Goal: Information Seeking & Learning: Learn about a topic

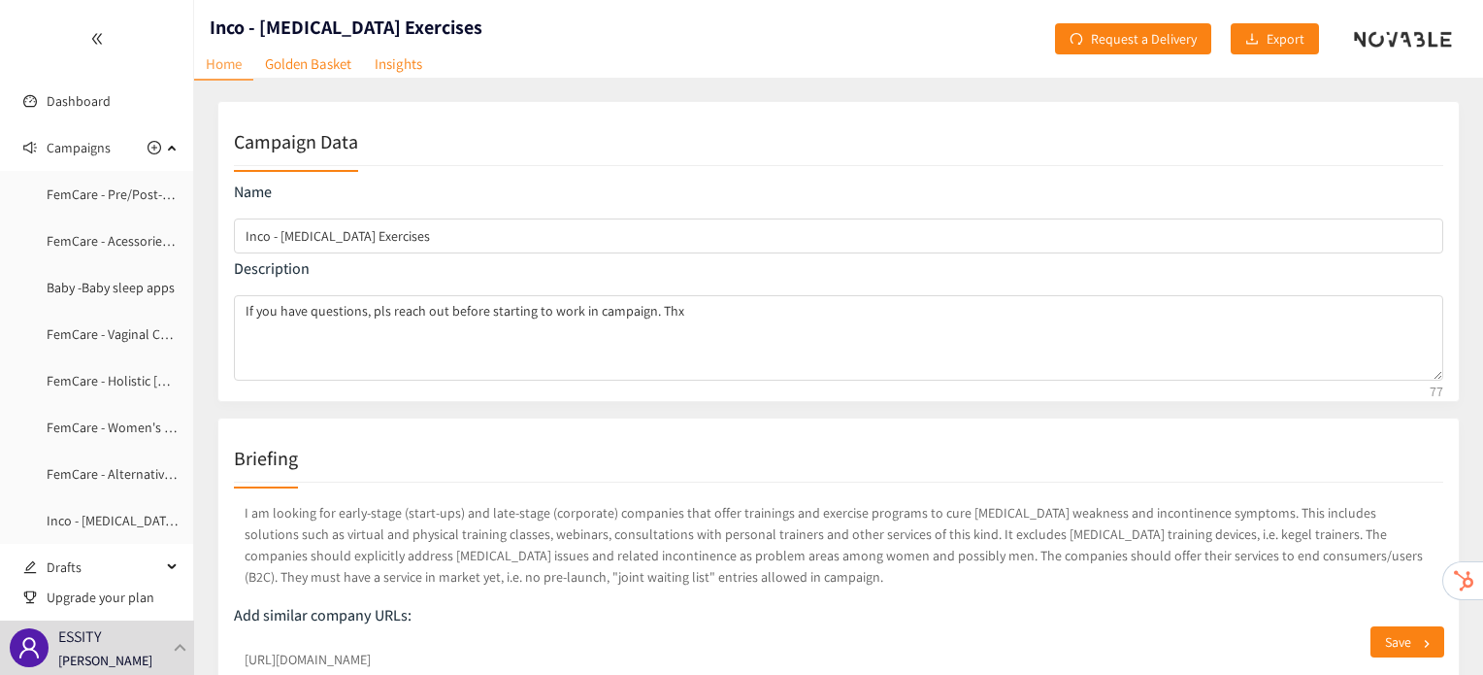
scroll to position [245, 0]
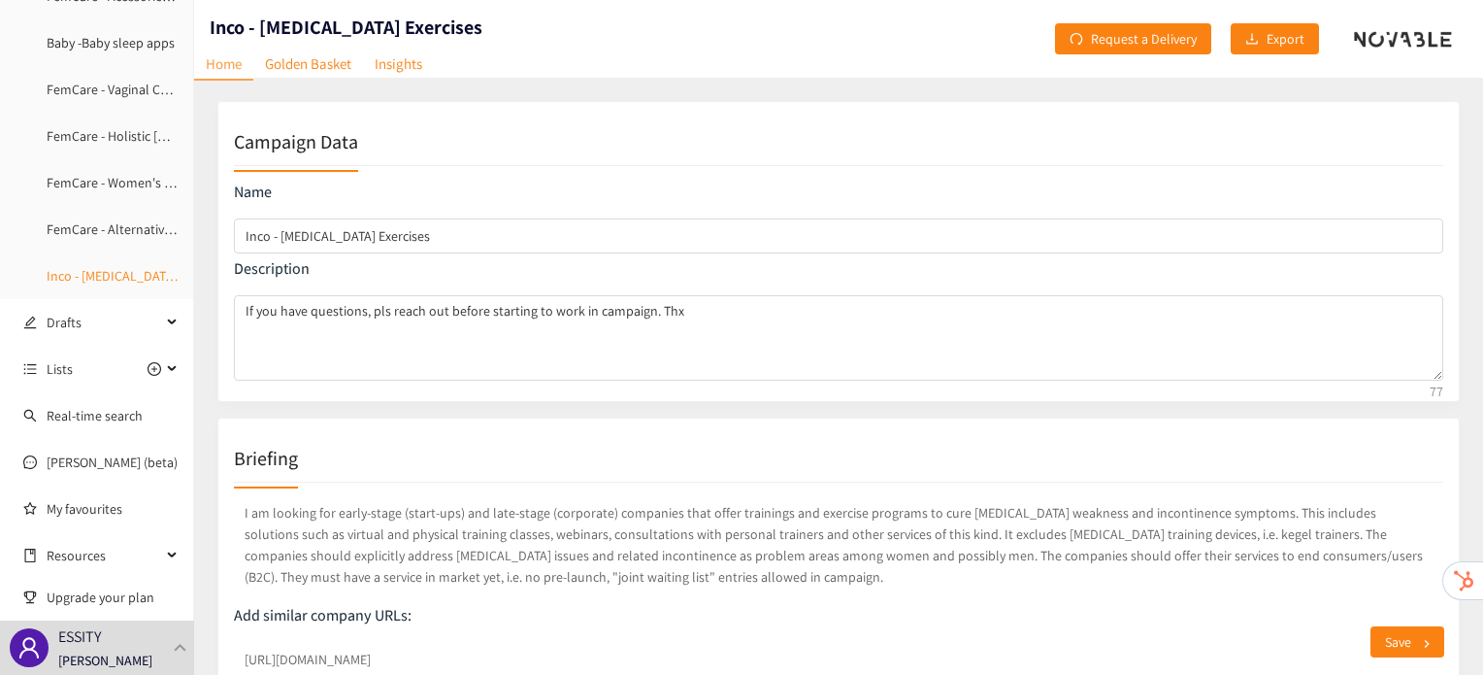
click at [128, 275] on link "Inco - [MEDICAL_DATA] Exercises" at bounding box center [139, 275] width 184 height 17
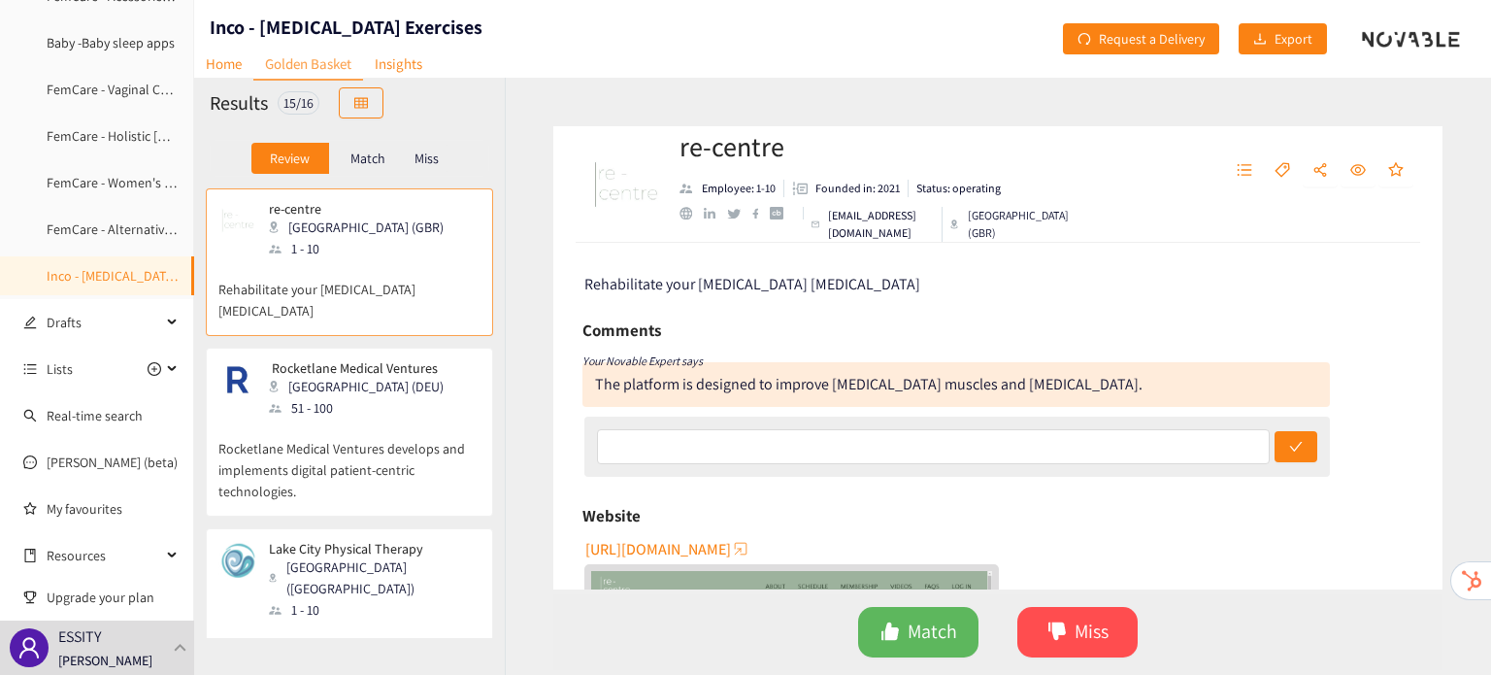
click at [356, 165] on p "Match" at bounding box center [367, 158] width 35 height 16
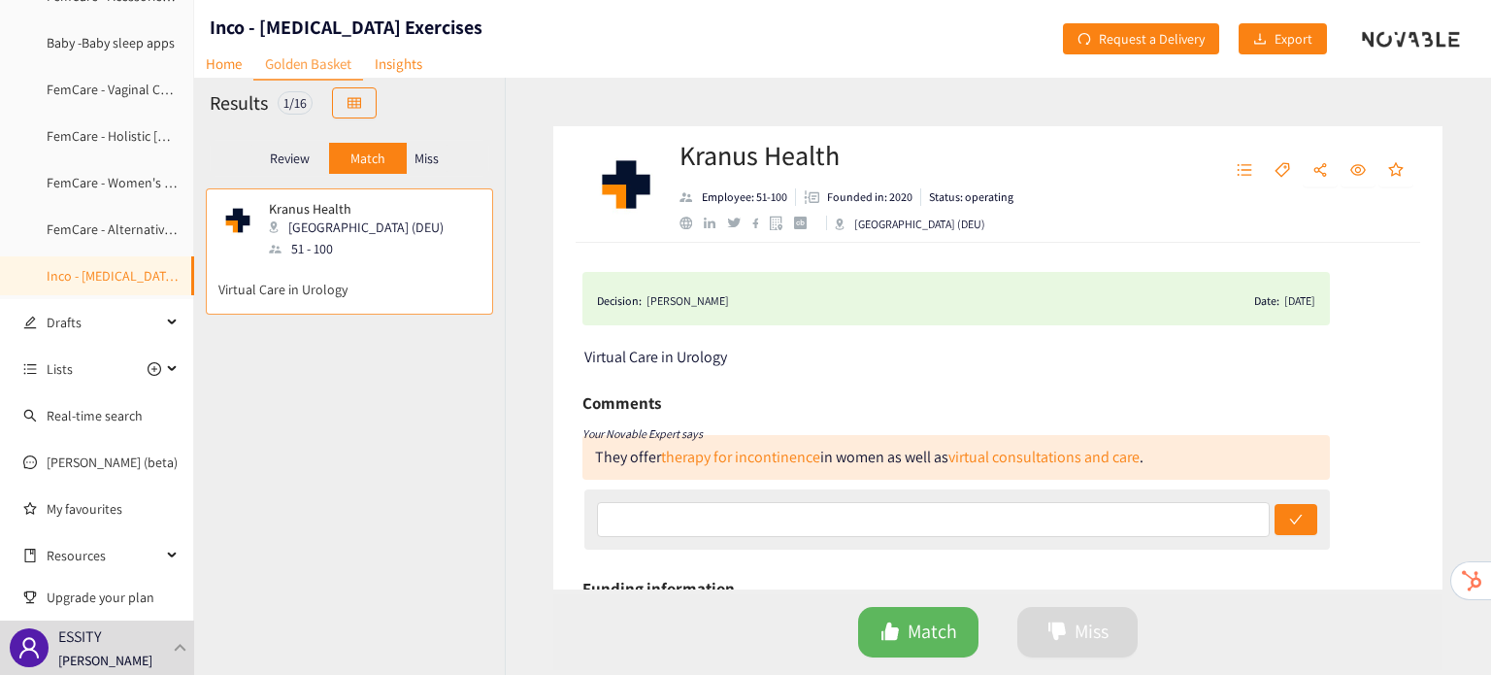
click at [1296, 299] on div "[DATE]" at bounding box center [1299, 300] width 31 height 19
click at [1289, 301] on div "[DATE]" at bounding box center [1299, 300] width 31 height 19
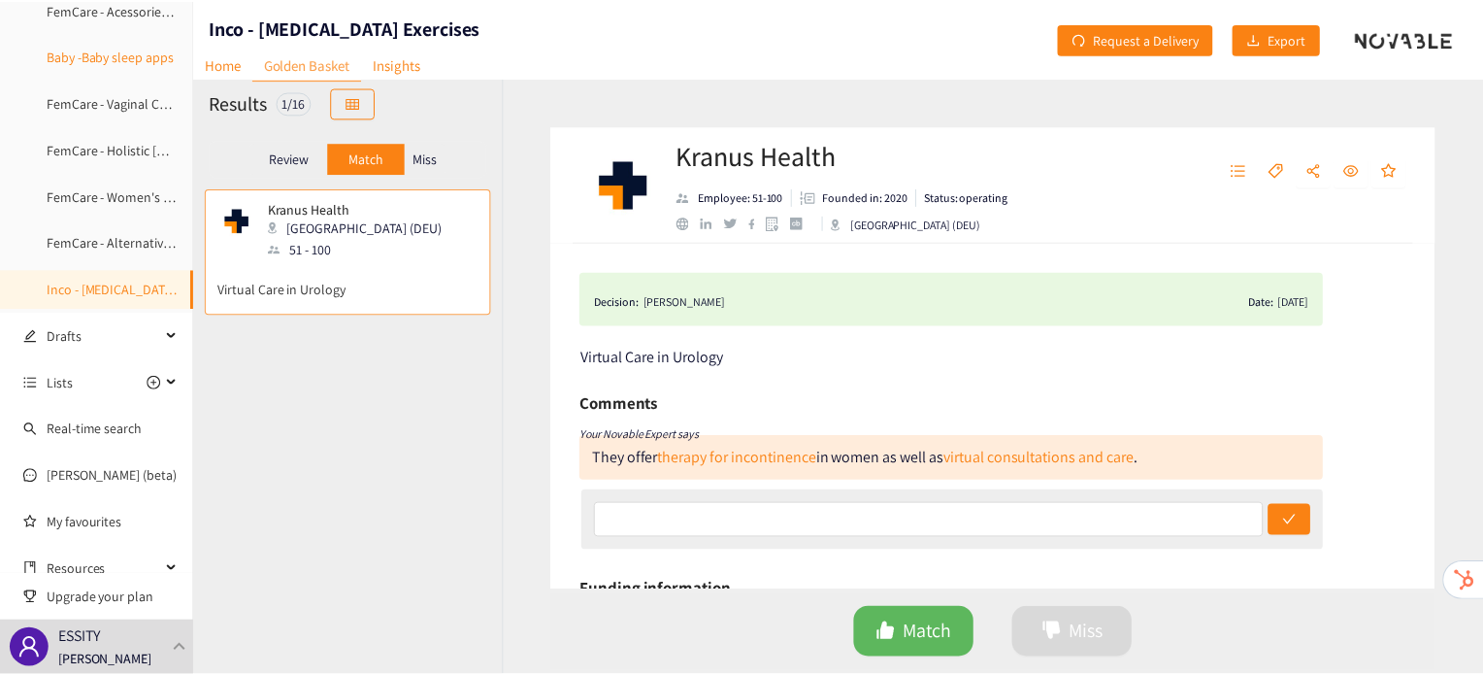
scroll to position [229, 0]
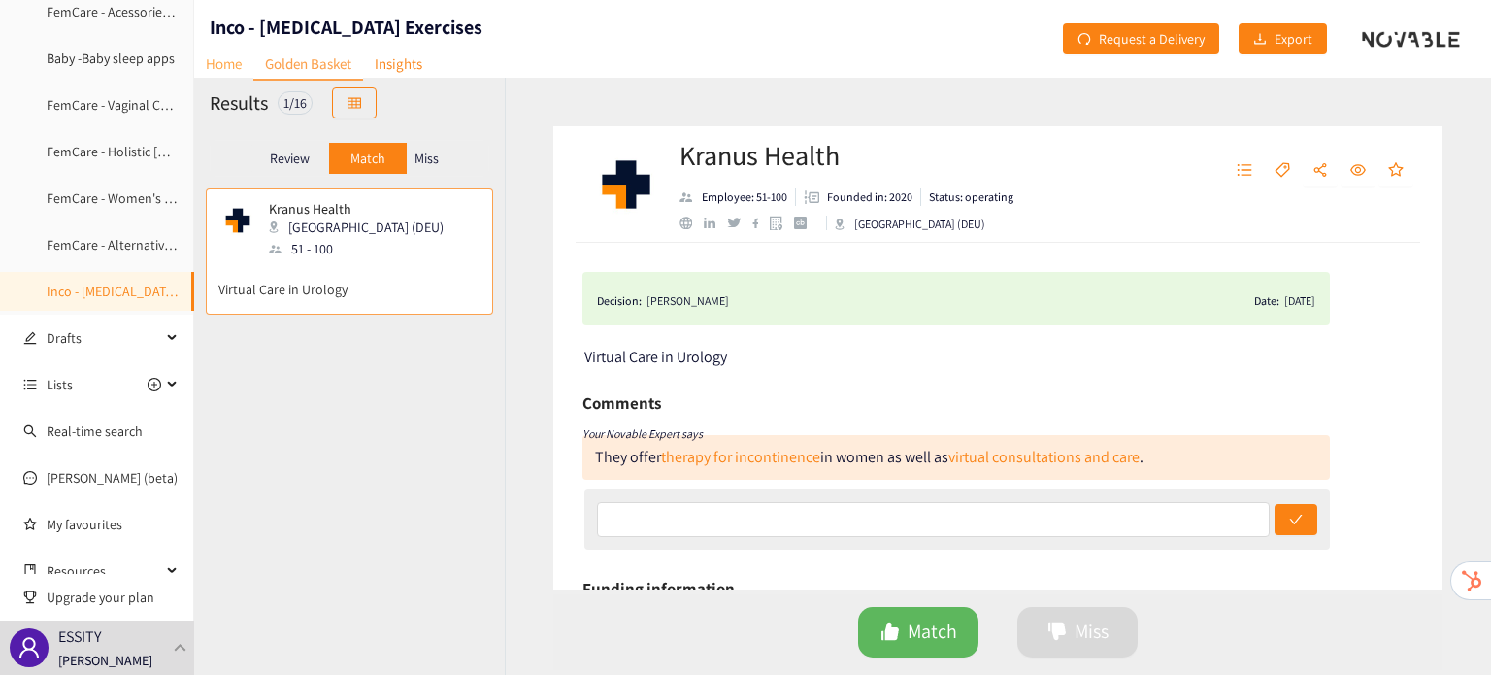
click at [223, 59] on link "Home" at bounding box center [223, 64] width 59 height 30
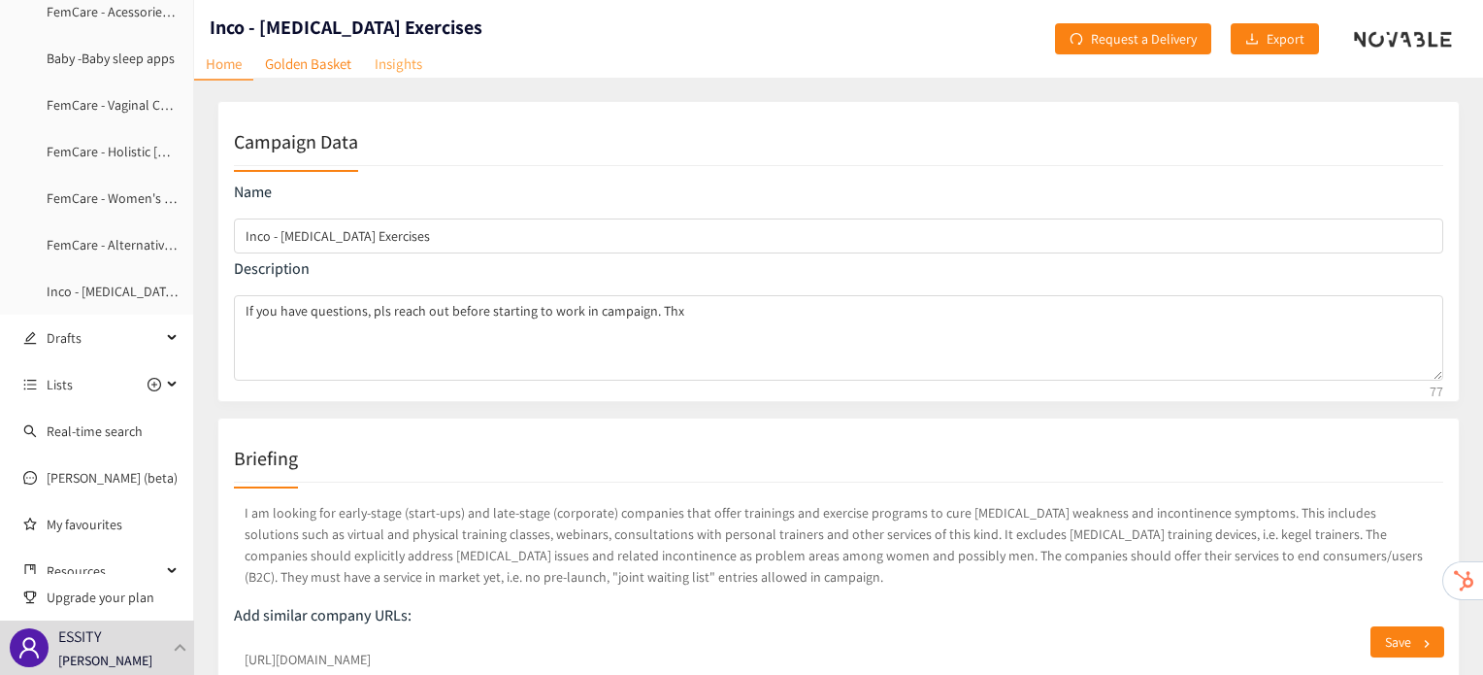
click at [384, 70] on link "Insights" at bounding box center [398, 64] width 71 height 30
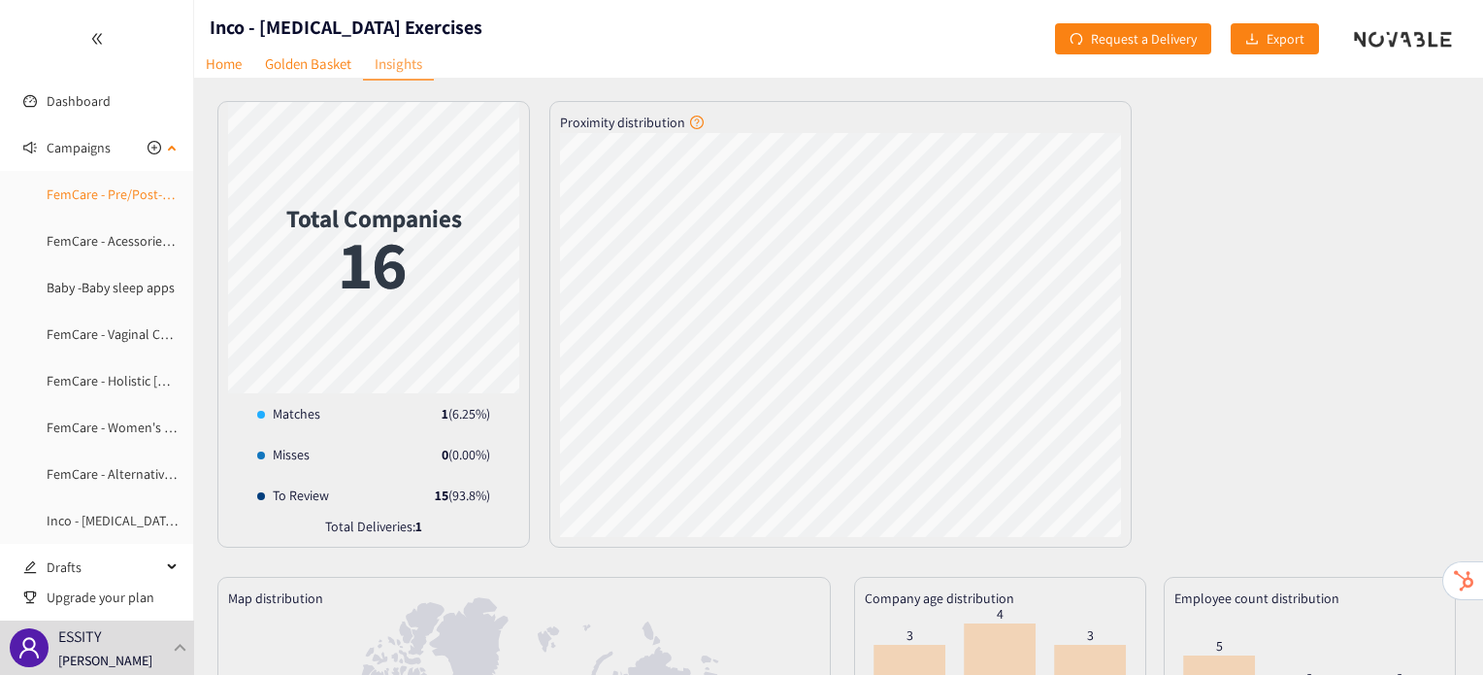
click at [107, 201] on link "FemCare - Pre/Post-[DATE] vitamin & mineral supplements" at bounding box center [215, 193] width 336 height 17
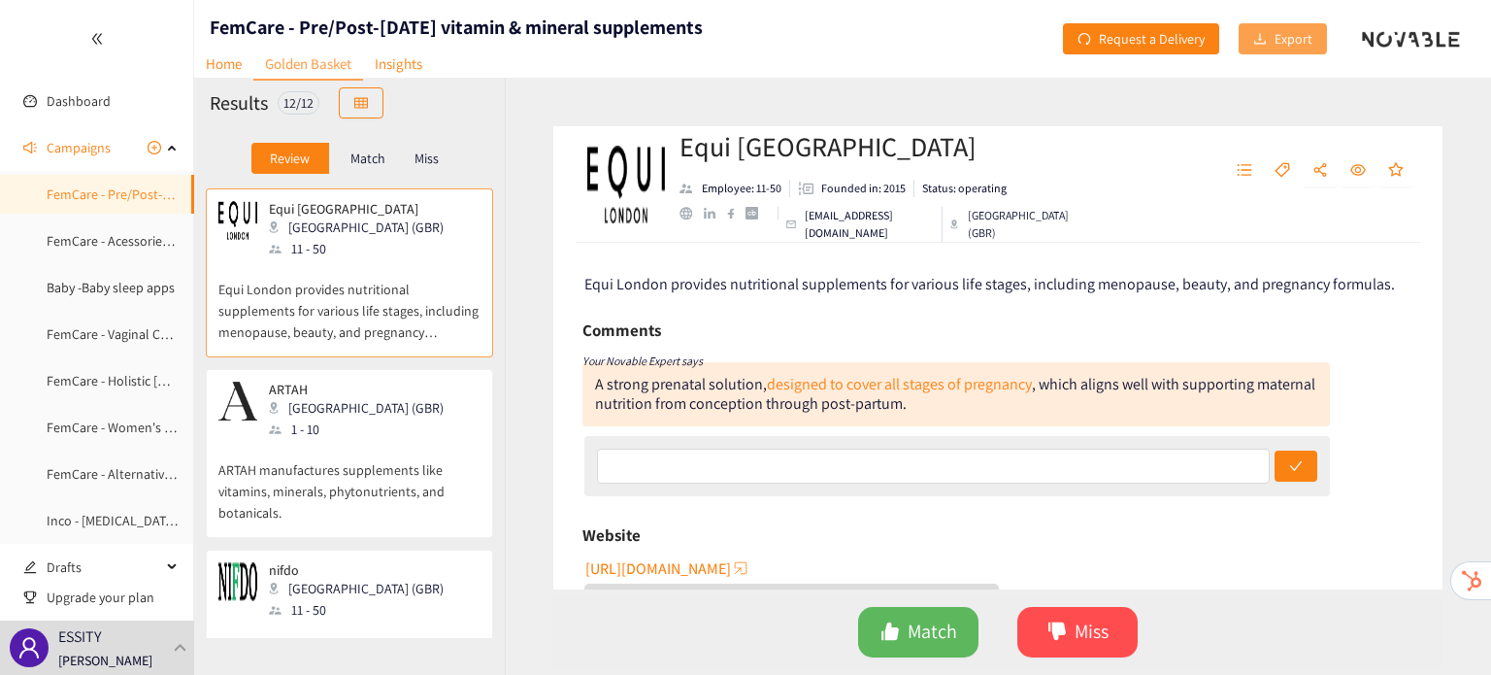
click at [1261, 32] on icon "download" at bounding box center [1260, 39] width 14 height 14
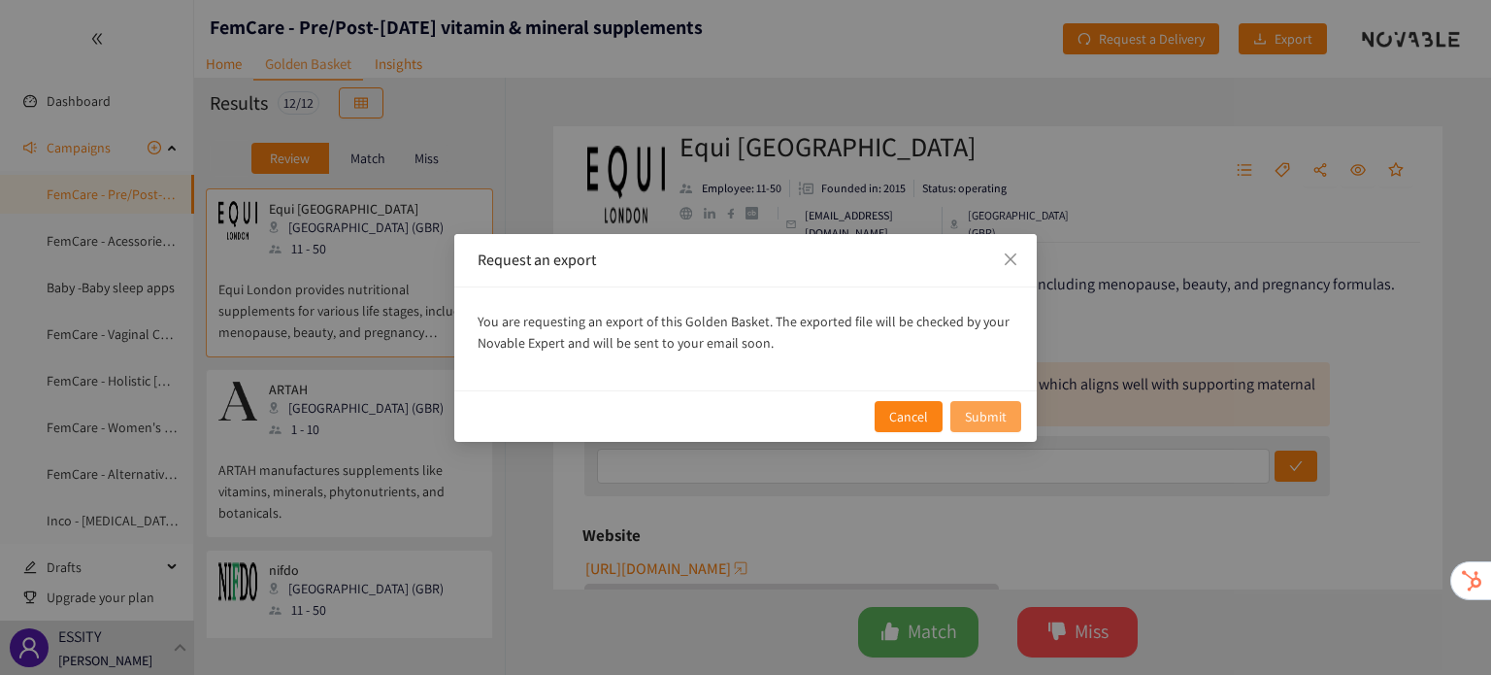
click at [994, 428] on button "Submit" at bounding box center [985, 416] width 71 height 31
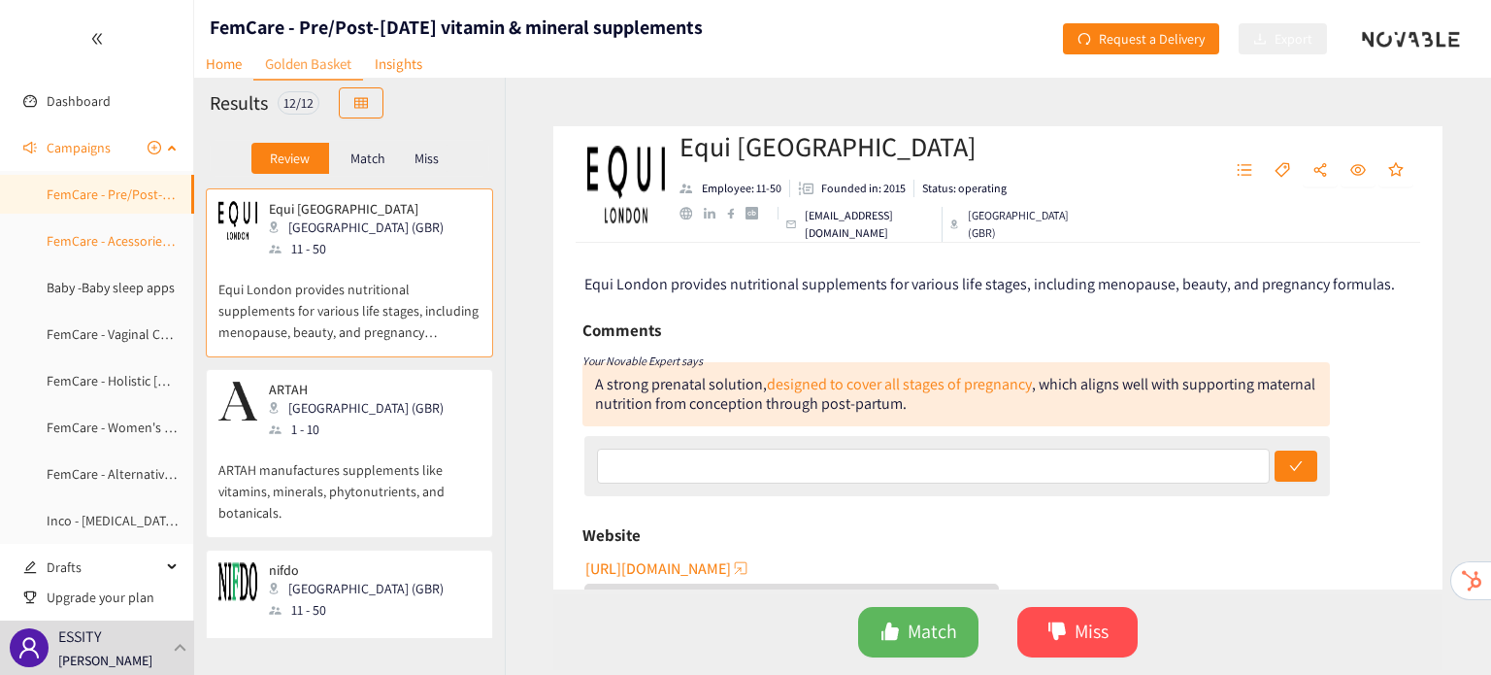
click at [120, 242] on link "FemCare - Acessories for Fem Hygiene Products" at bounding box center [183, 240] width 273 height 17
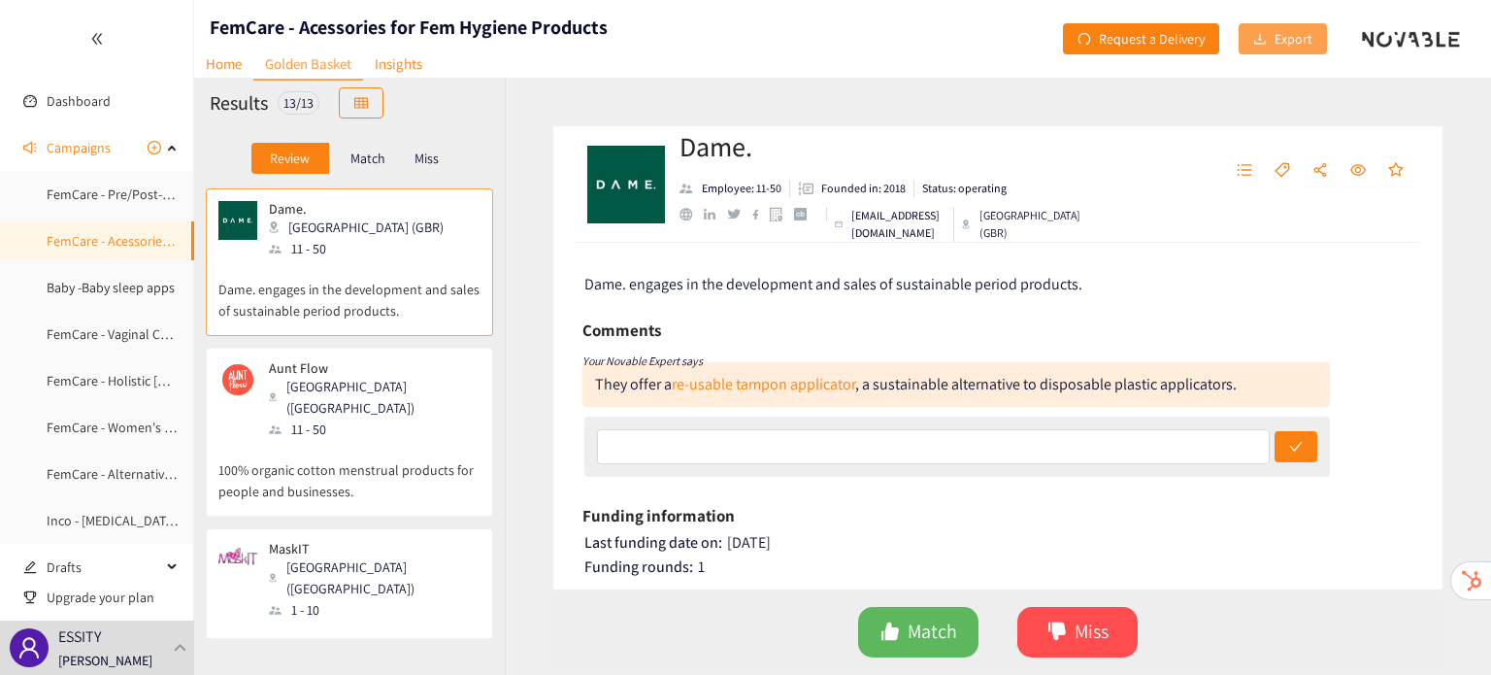
click at [1285, 42] on span "Export" at bounding box center [1294, 38] width 38 height 21
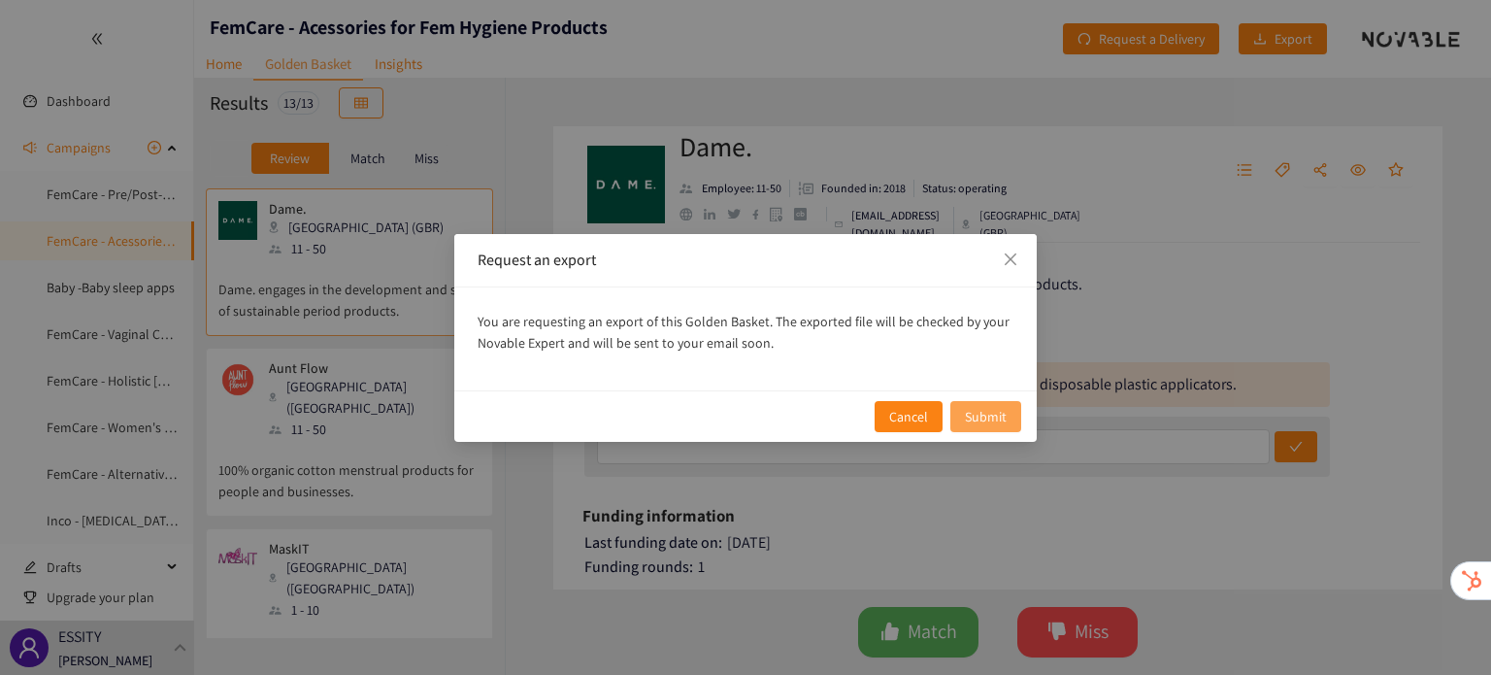
click at [994, 406] on span "Submit" at bounding box center [986, 416] width 42 height 21
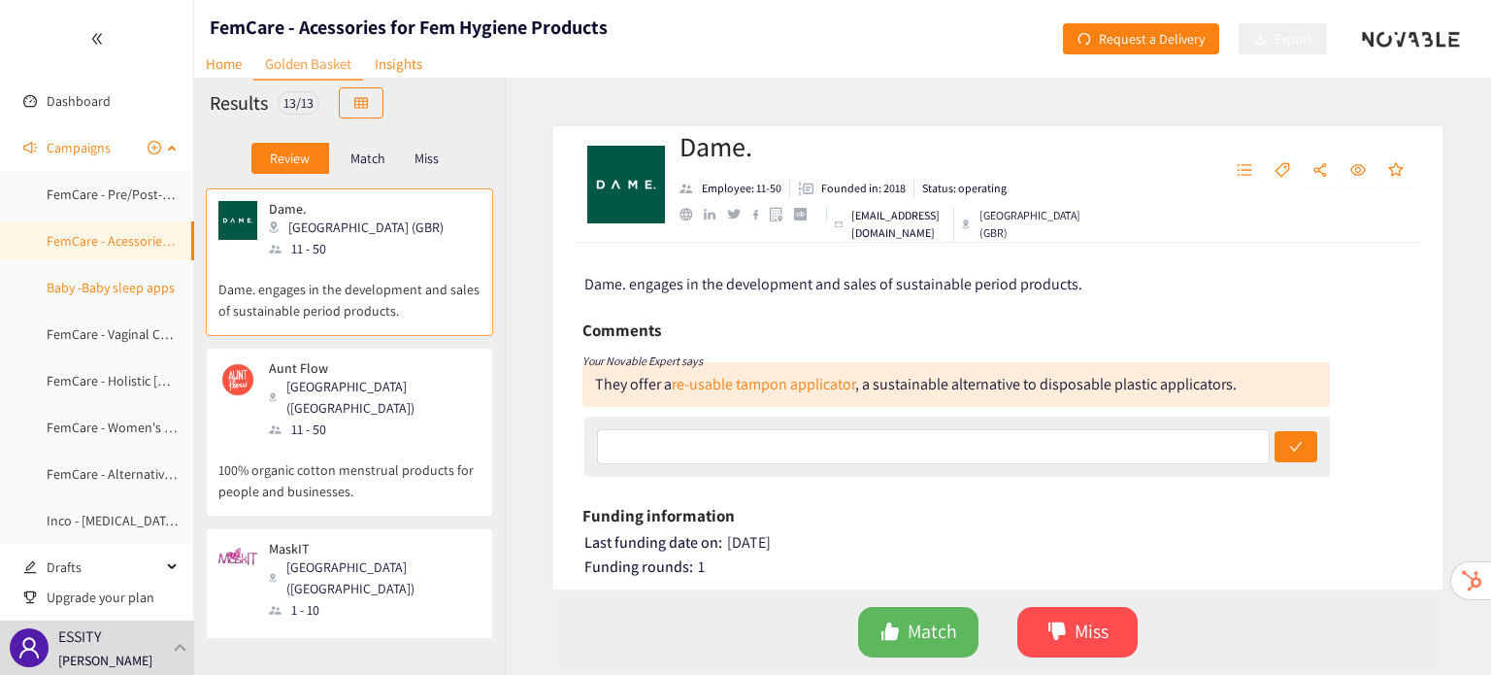
click at [97, 296] on link "Baby -Baby sleep apps" at bounding box center [111, 287] width 128 height 17
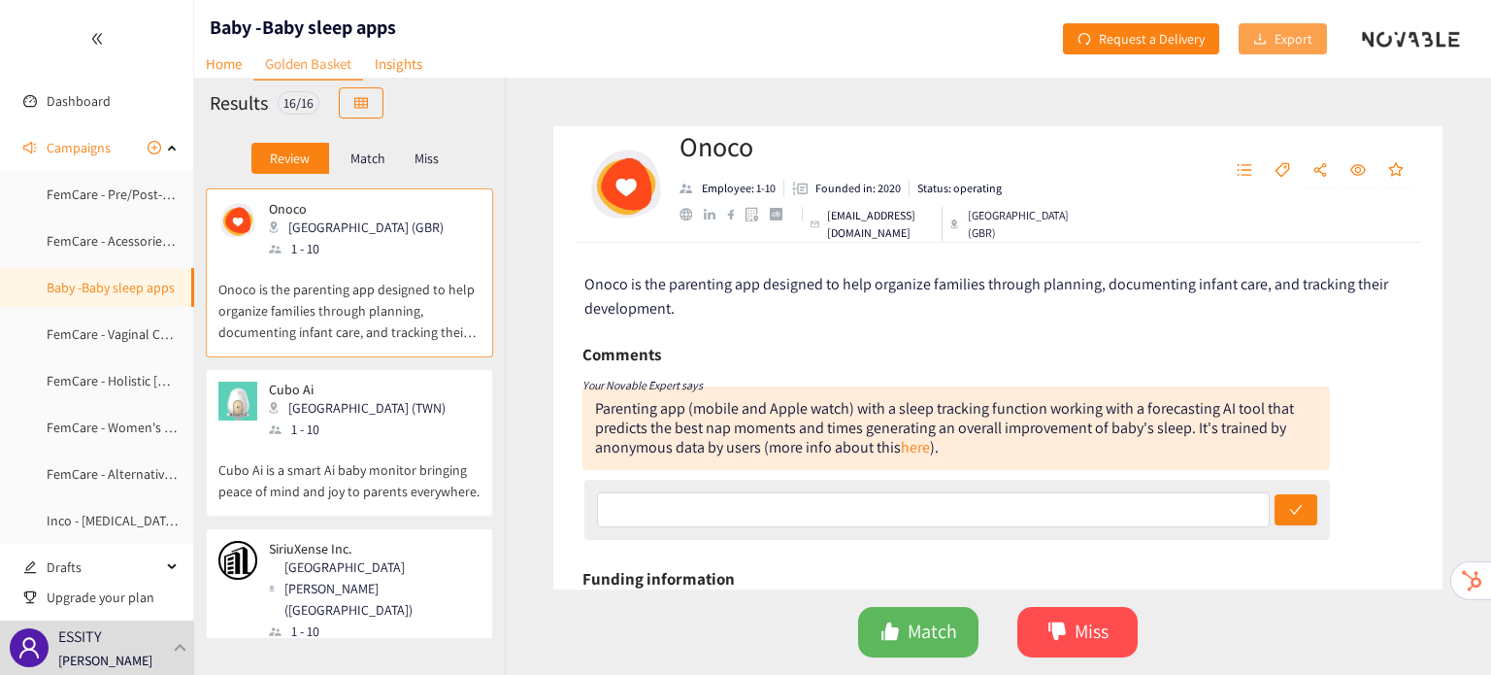
click at [1313, 36] on button "Export" at bounding box center [1283, 38] width 88 height 31
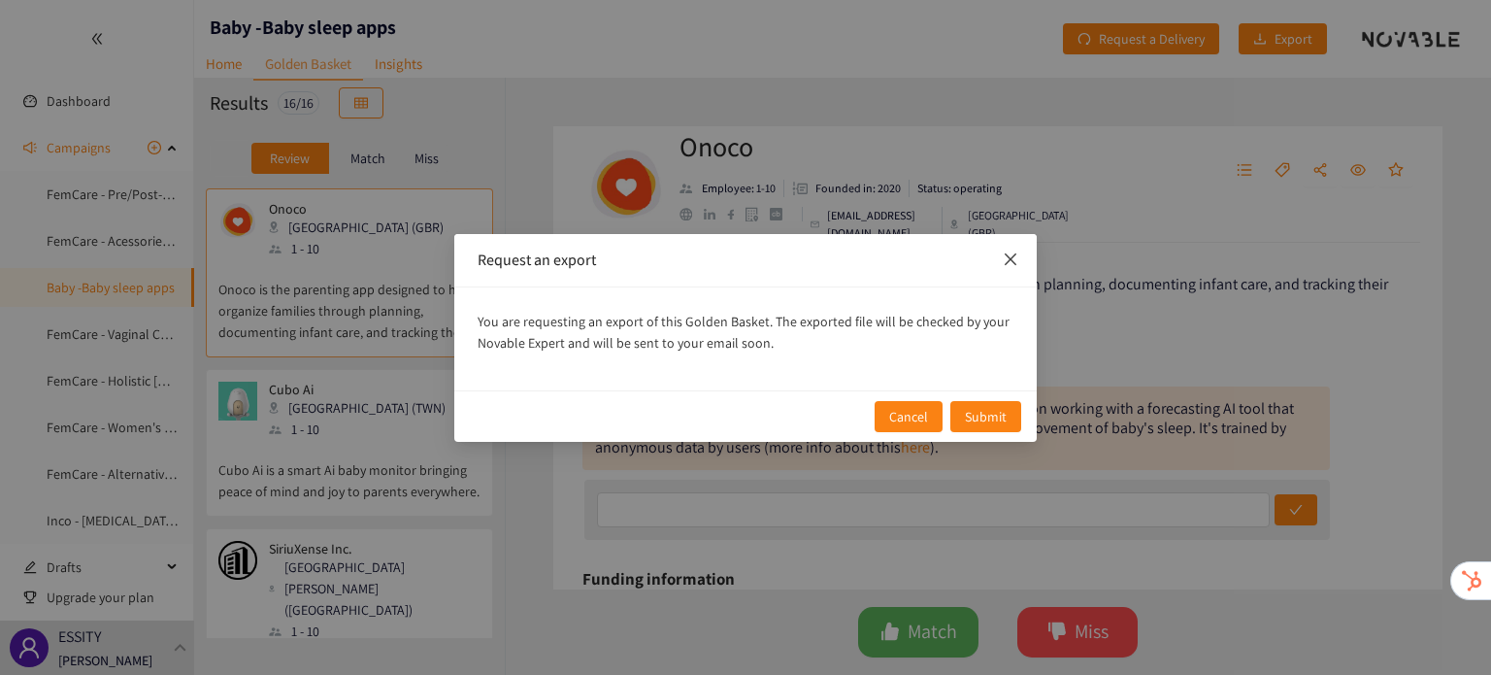
click at [1010, 261] on icon "close" at bounding box center [1011, 259] width 16 height 16
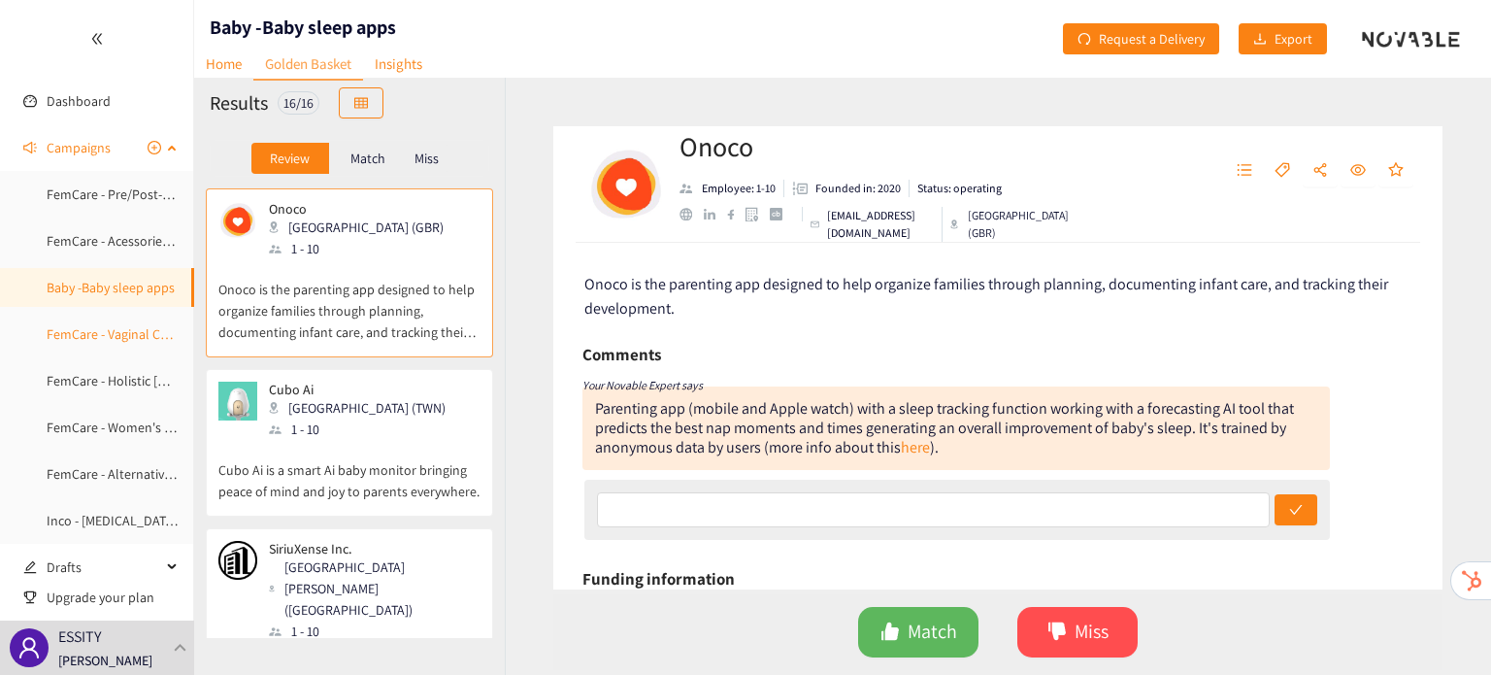
click at [89, 343] on link "FemCare - Vaginal Care Products" at bounding box center [140, 333] width 187 height 17
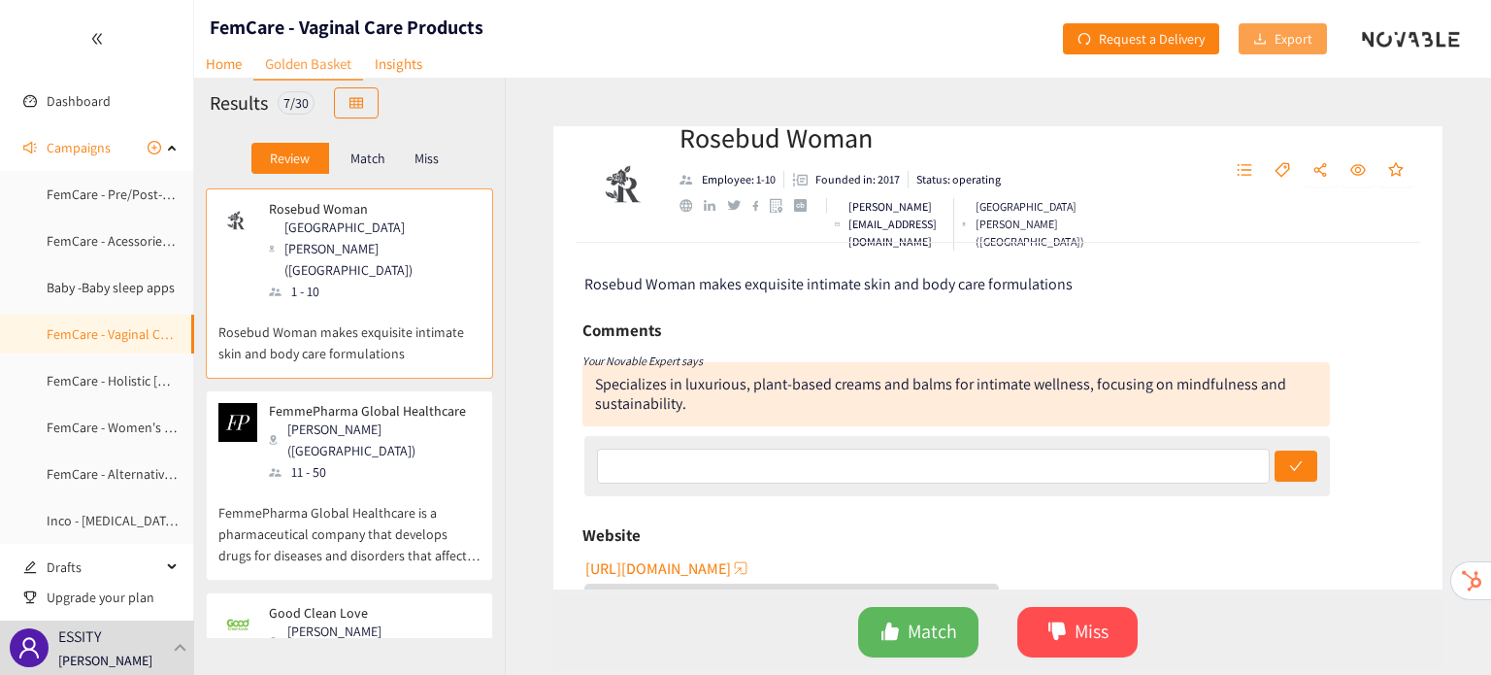
click at [1274, 33] on button "Export" at bounding box center [1283, 38] width 88 height 31
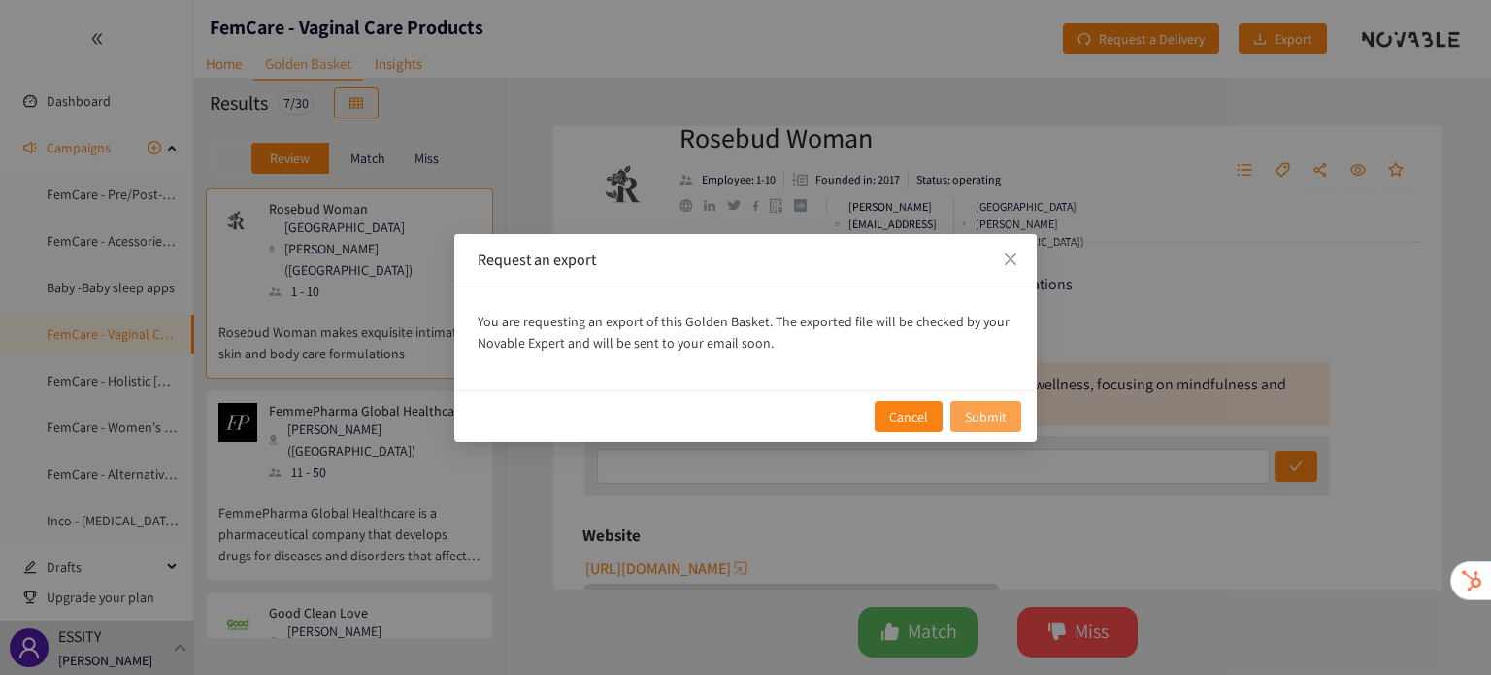
click at [989, 415] on span "Submit" at bounding box center [986, 416] width 42 height 21
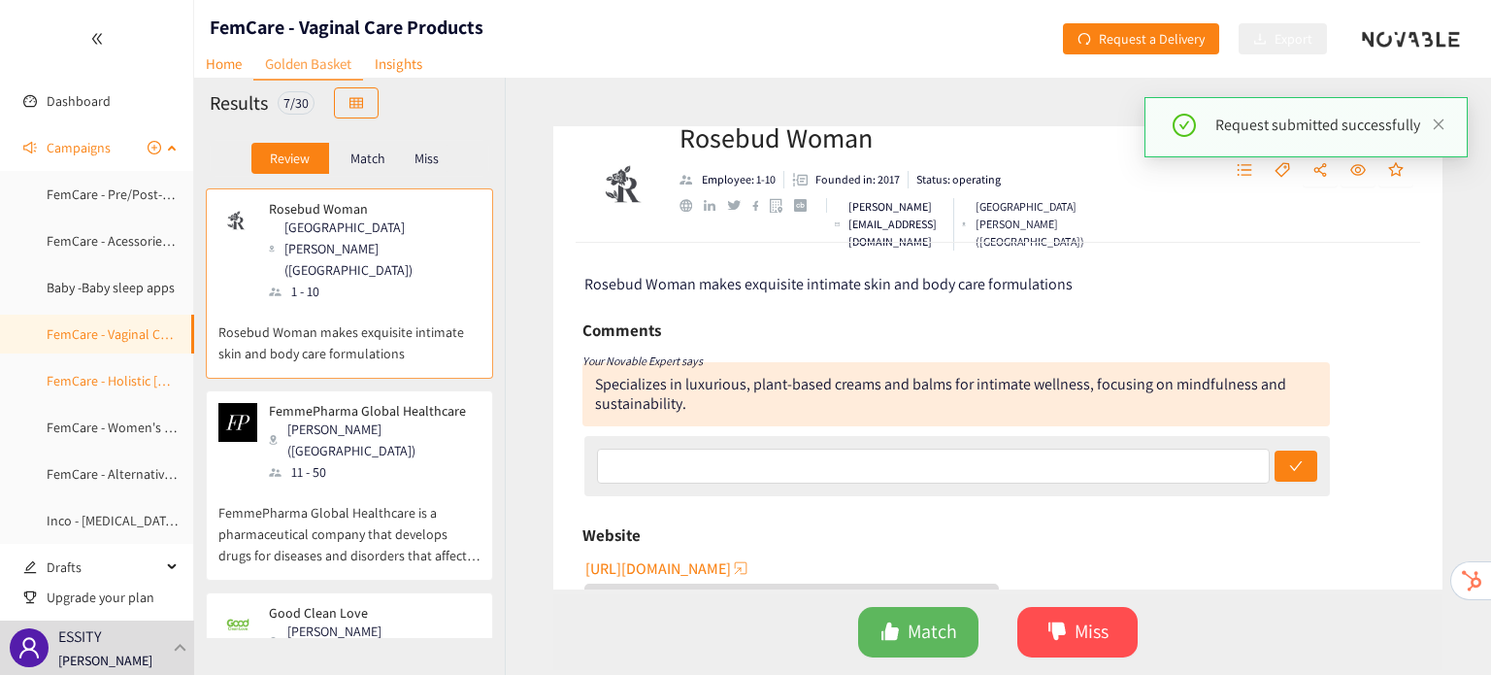
click at [101, 380] on link "FemCare - Holistic [DEMOGRAPHIC_DATA] eCom Platforms" at bounding box center [214, 380] width 334 height 17
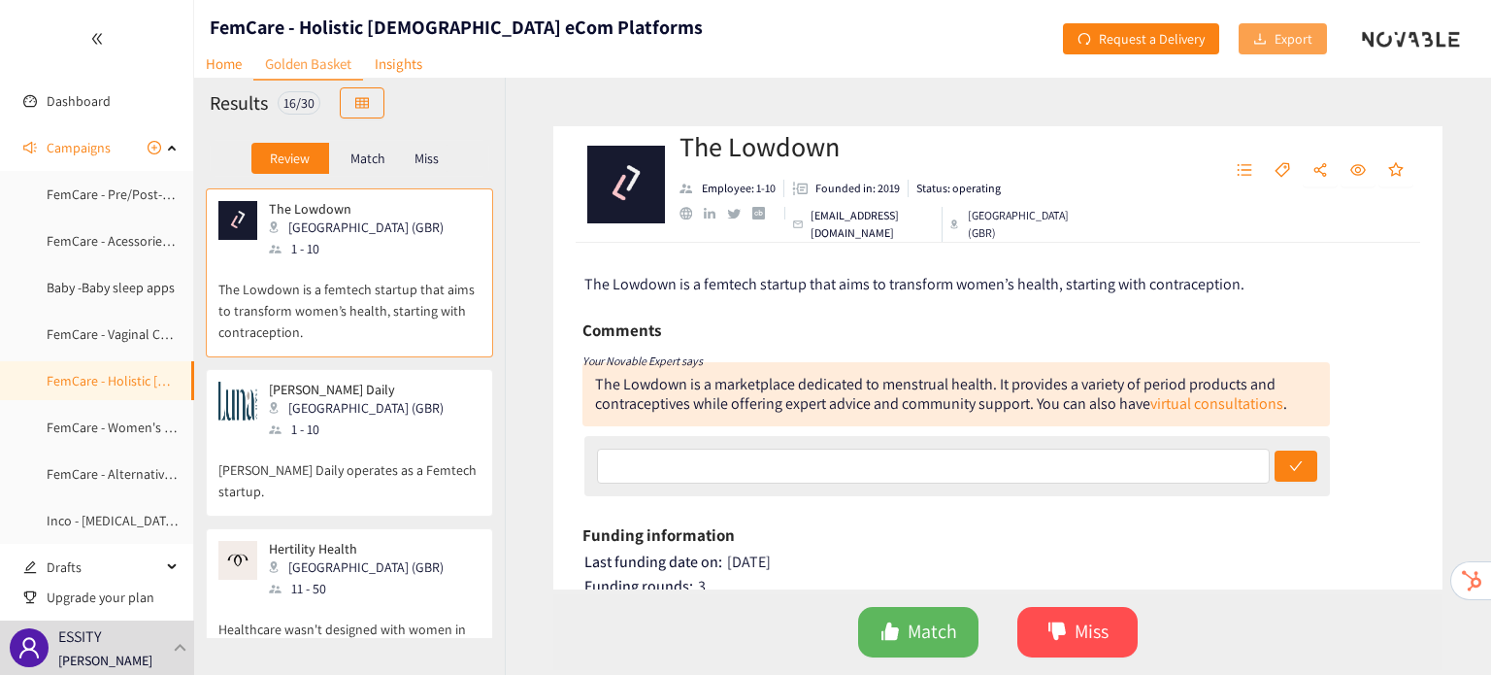
click at [1285, 39] on span "Export" at bounding box center [1294, 38] width 38 height 21
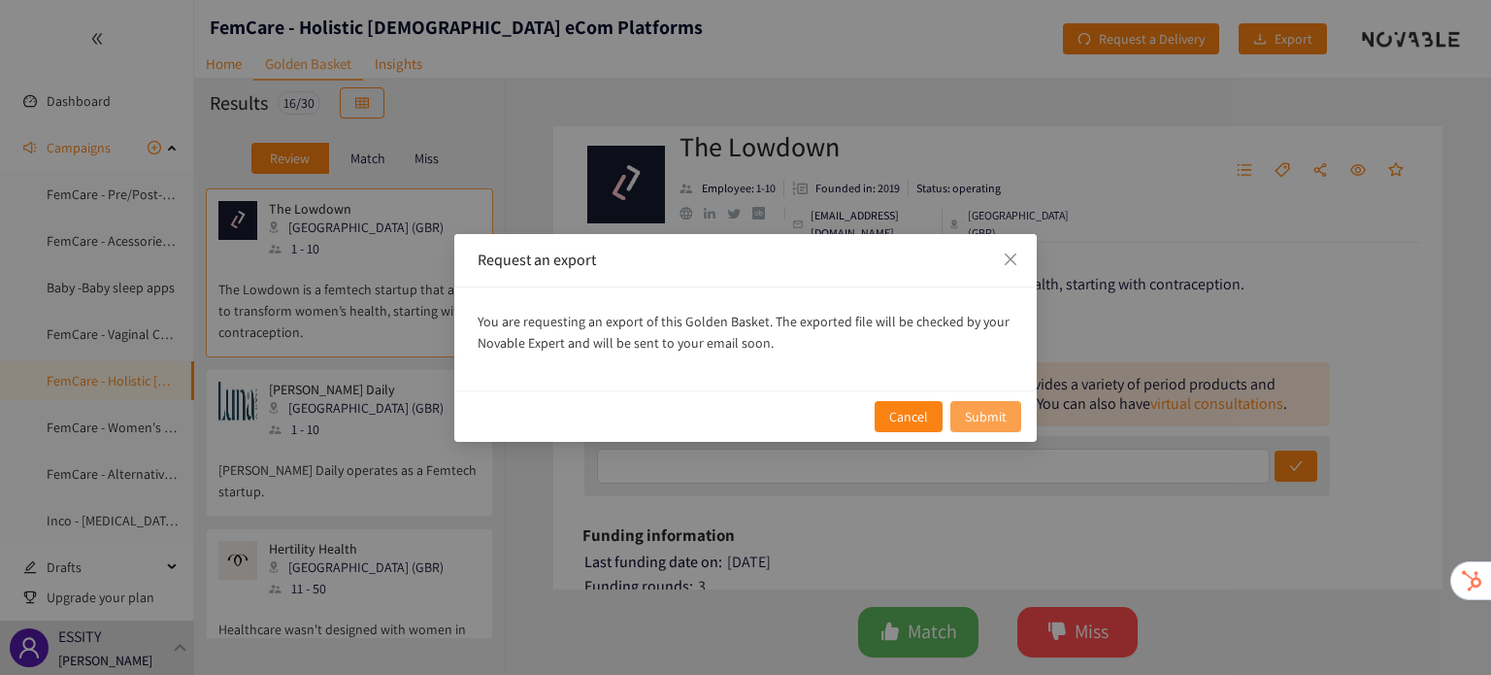
click at [993, 403] on button "Submit" at bounding box center [985, 416] width 71 height 31
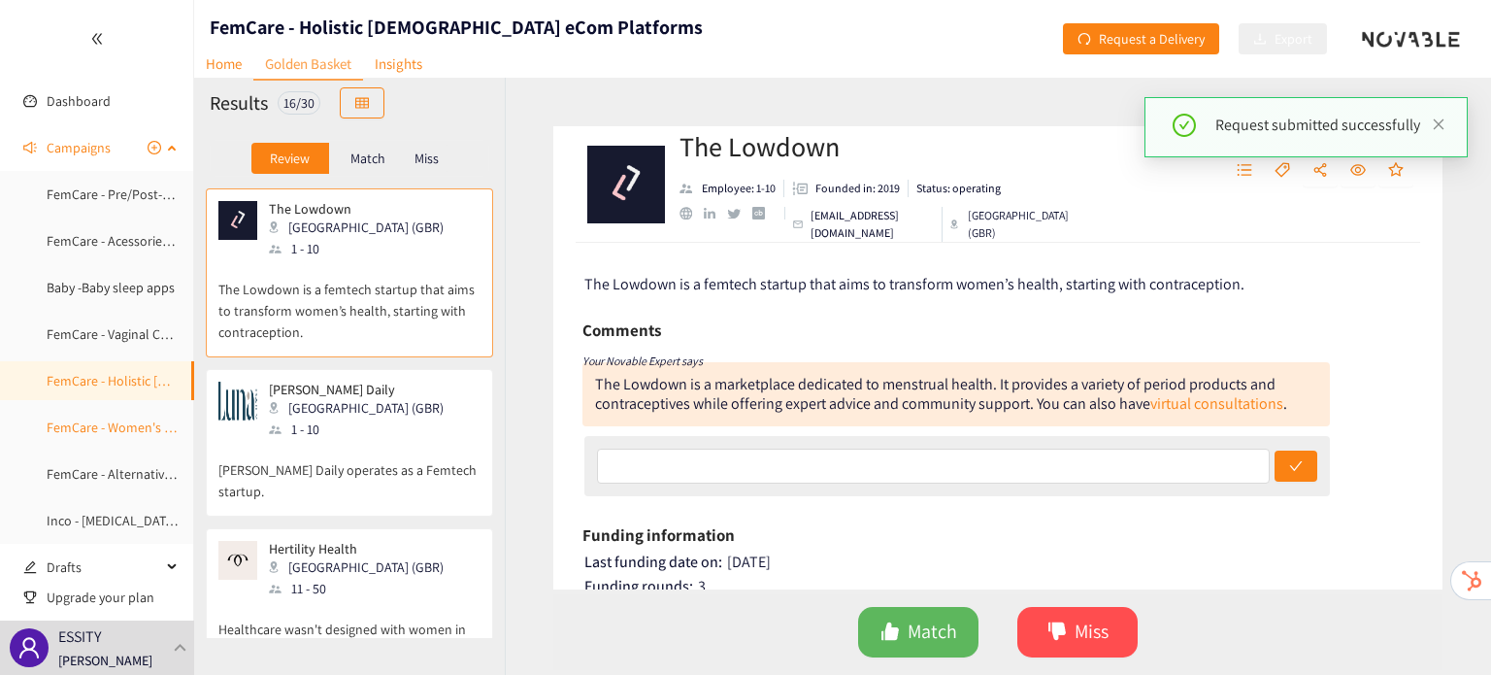
click at [77, 426] on link "FemCare - Women's Vitamins & Minerals Supplements" at bounding box center [202, 426] width 310 height 17
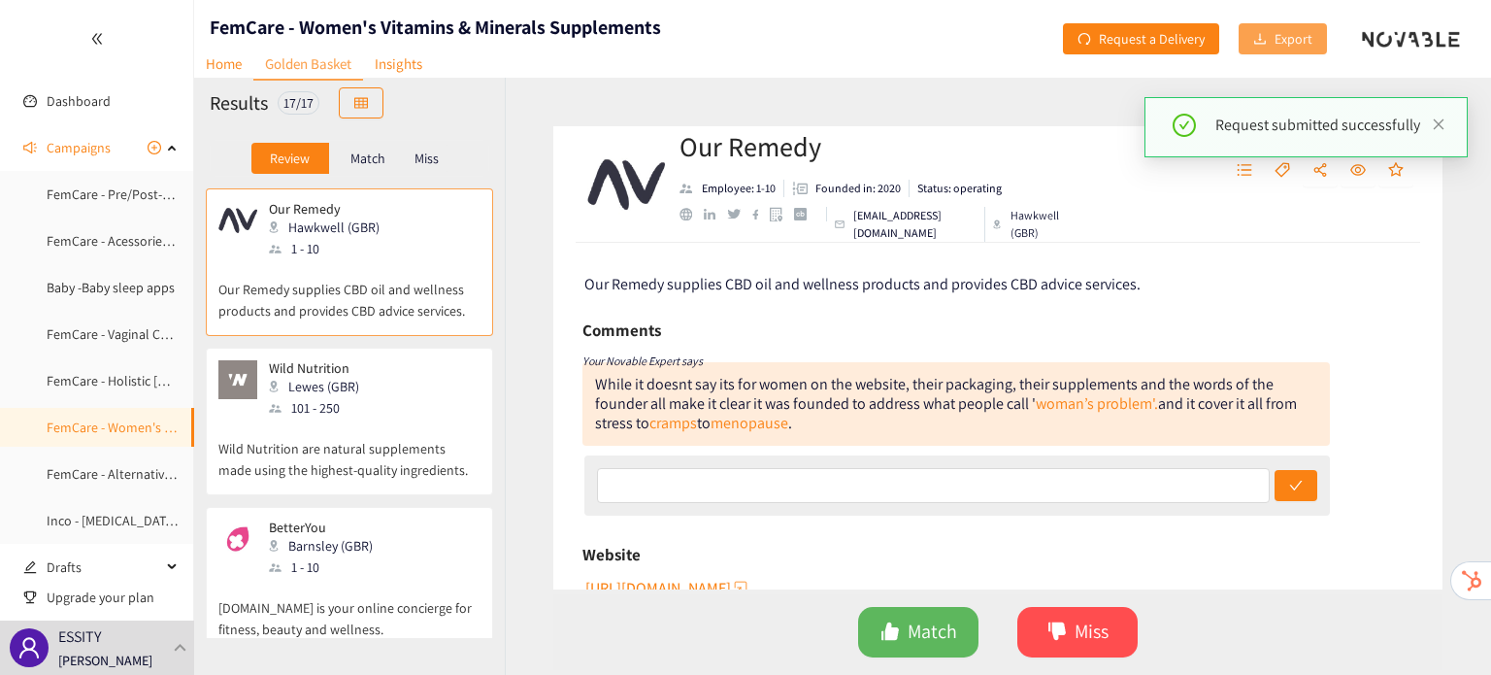
click at [1297, 49] on span "Export" at bounding box center [1294, 38] width 38 height 21
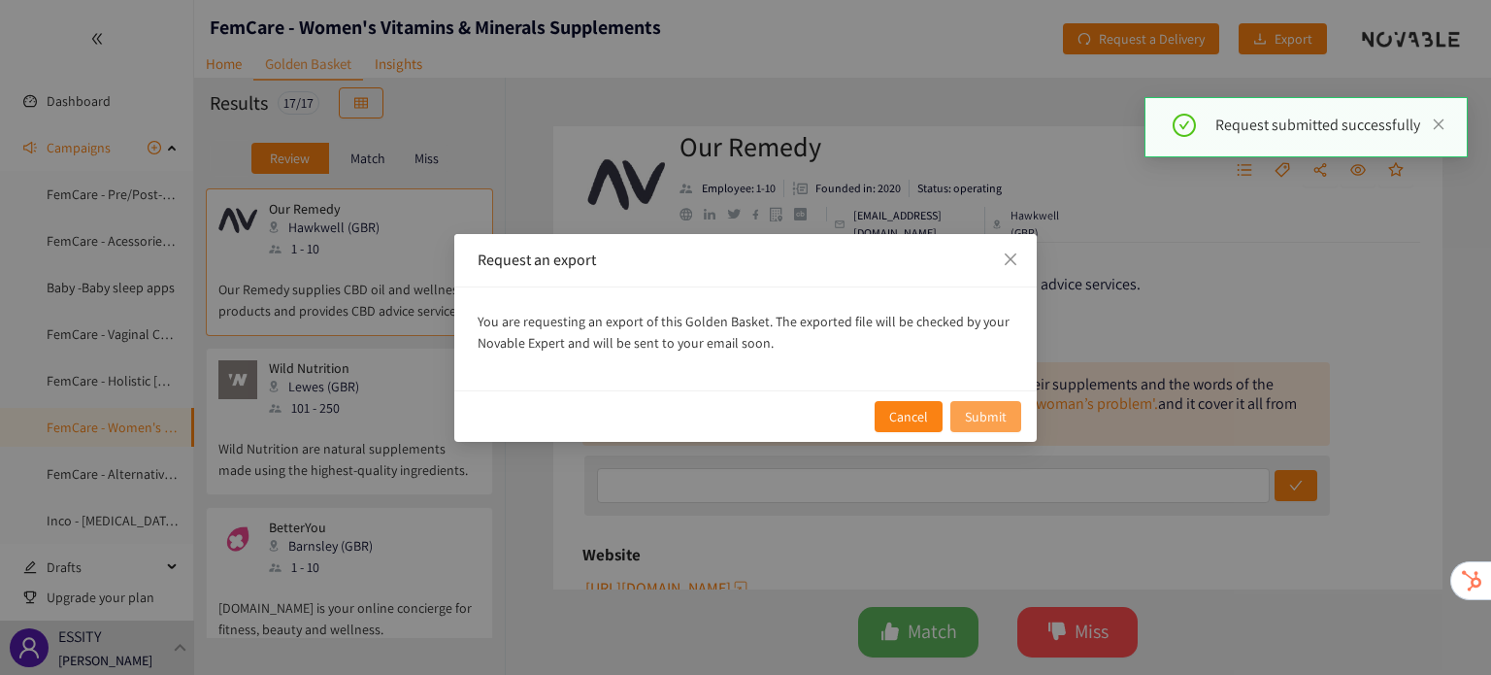
click at [990, 415] on span "Submit" at bounding box center [986, 416] width 42 height 21
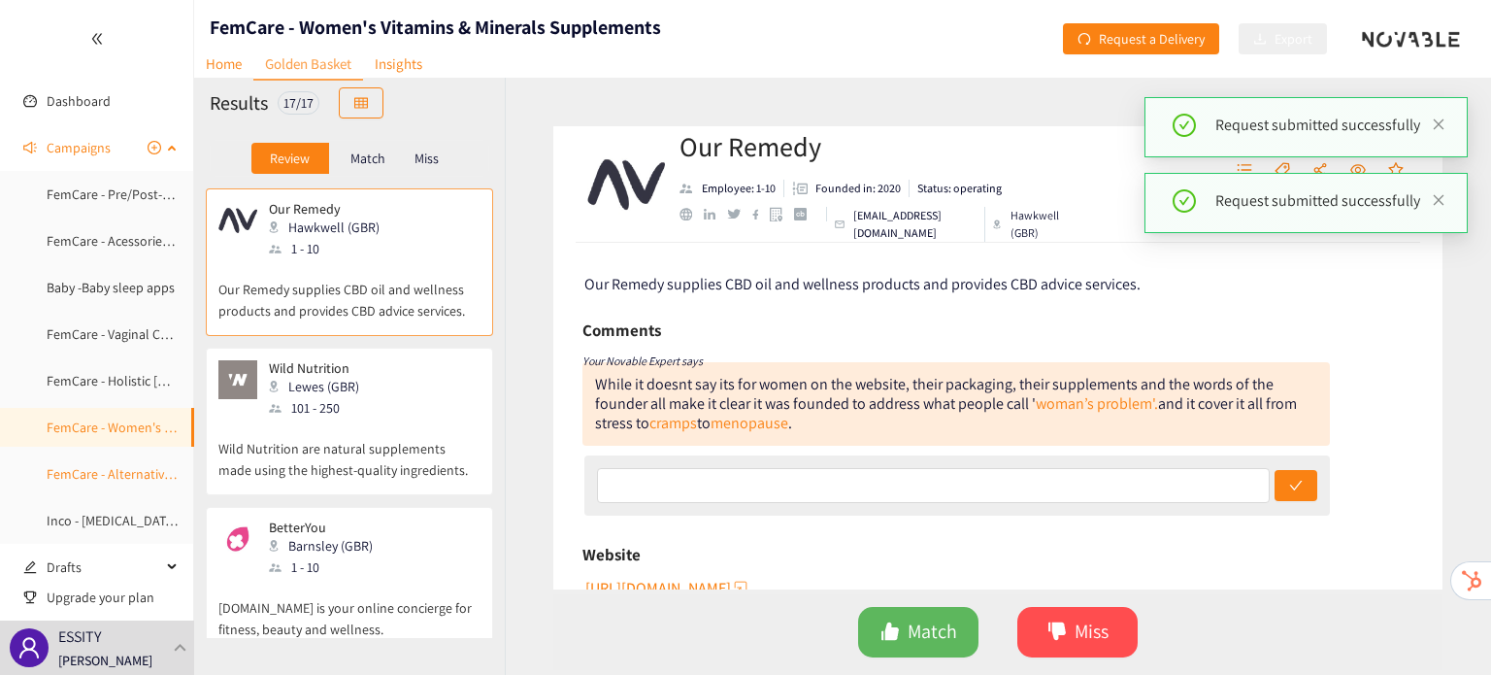
click at [89, 482] on link "FemCare - Alternative Eco-Friendly Materials" at bounding box center [173, 473] width 253 height 17
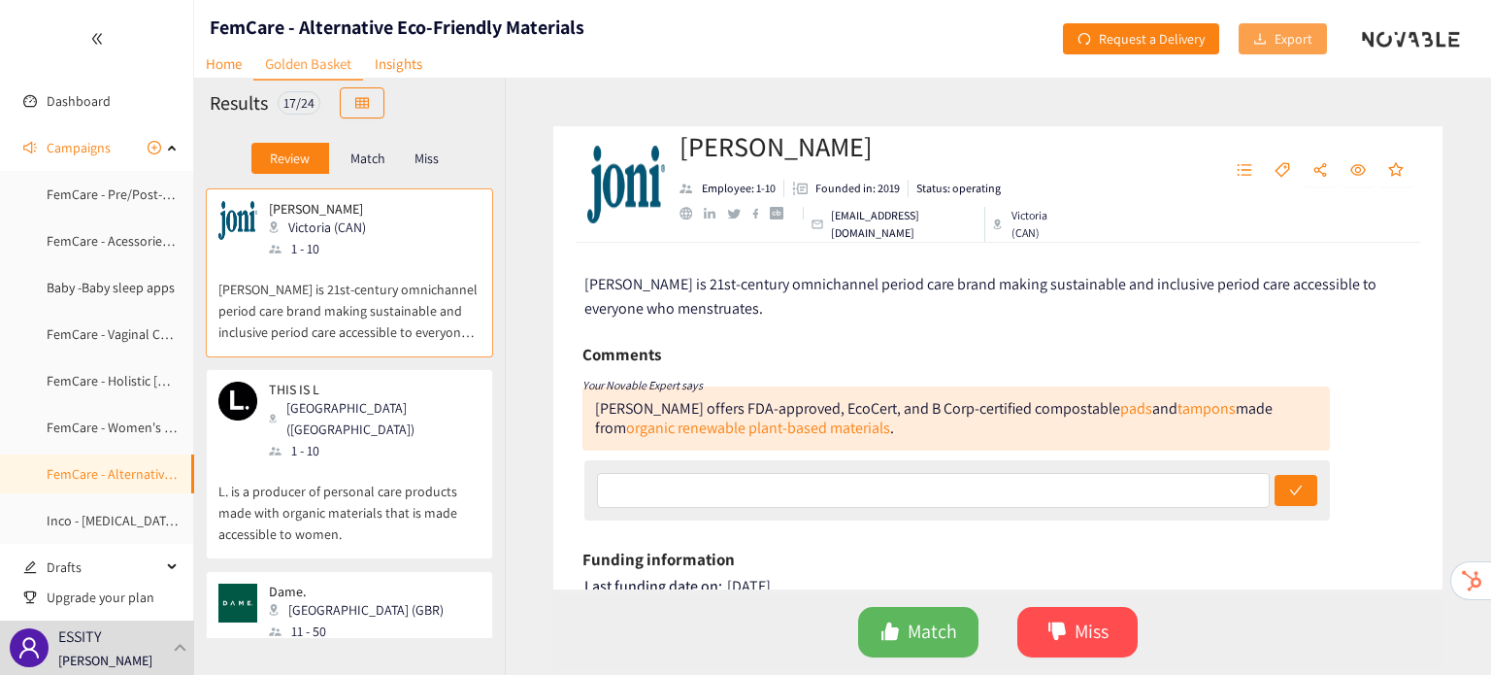
drag, startPoint x: 1278, startPoint y: 46, endPoint x: 1290, endPoint y: 34, distance: 16.5
click at [1290, 34] on span "Export" at bounding box center [1294, 38] width 38 height 21
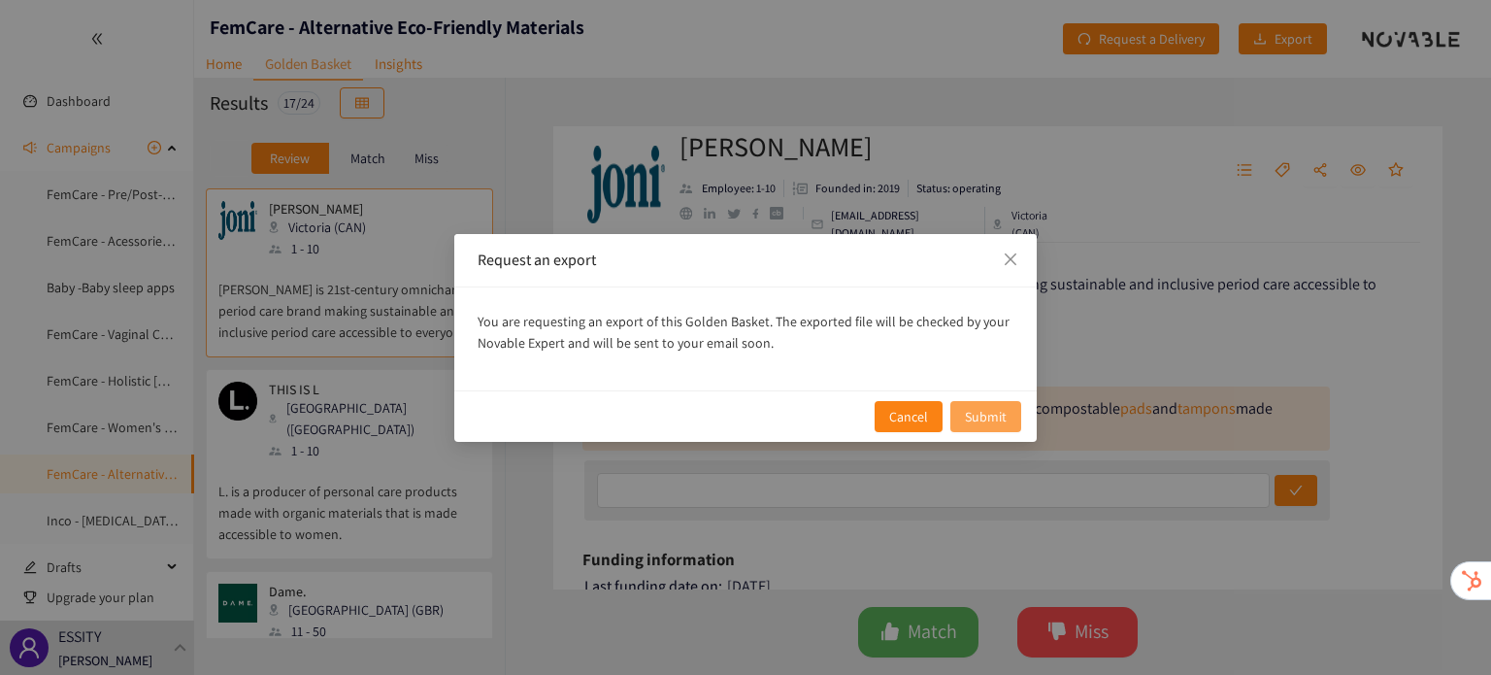
click at [1012, 415] on button "Submit" at bounding box center [985, 416] width 71 height 31
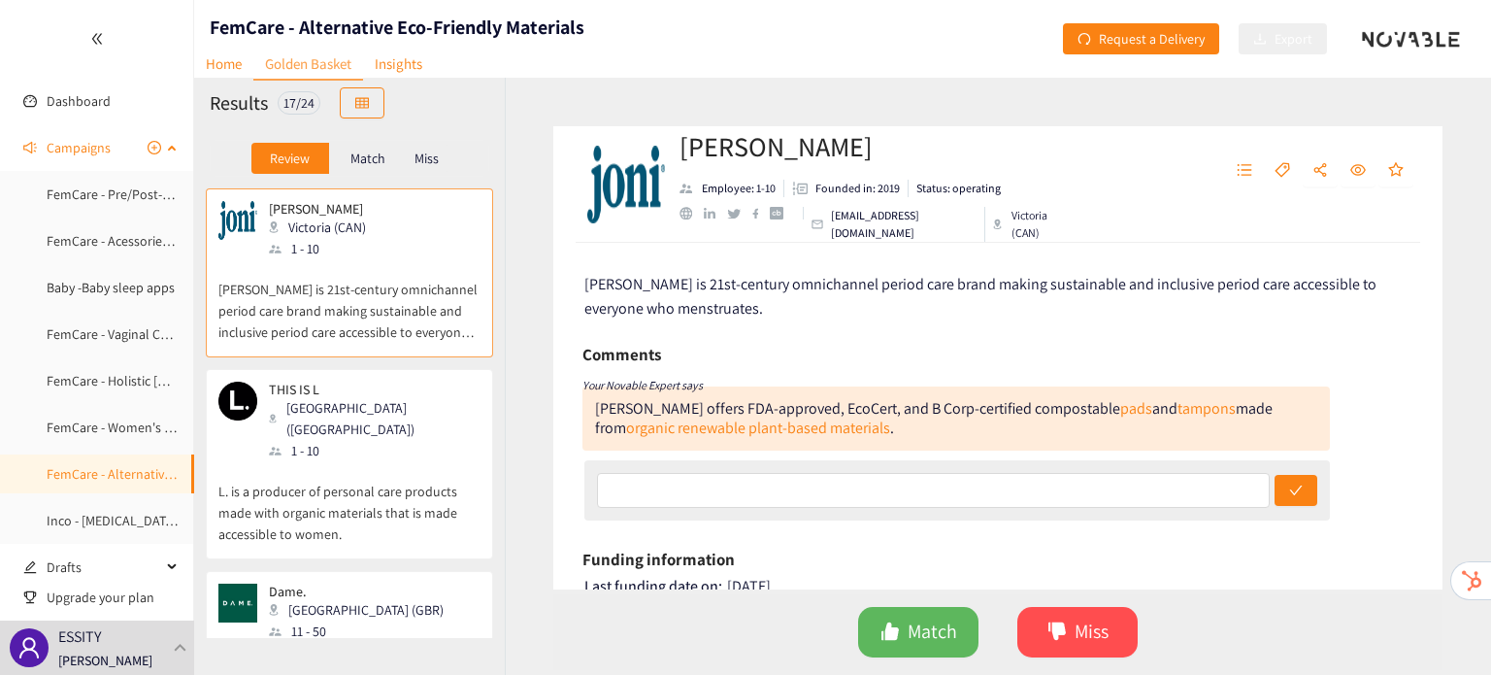
click at [182, 147] on div "Campaigns" at bounding box center [97, 147] width 194 height 39
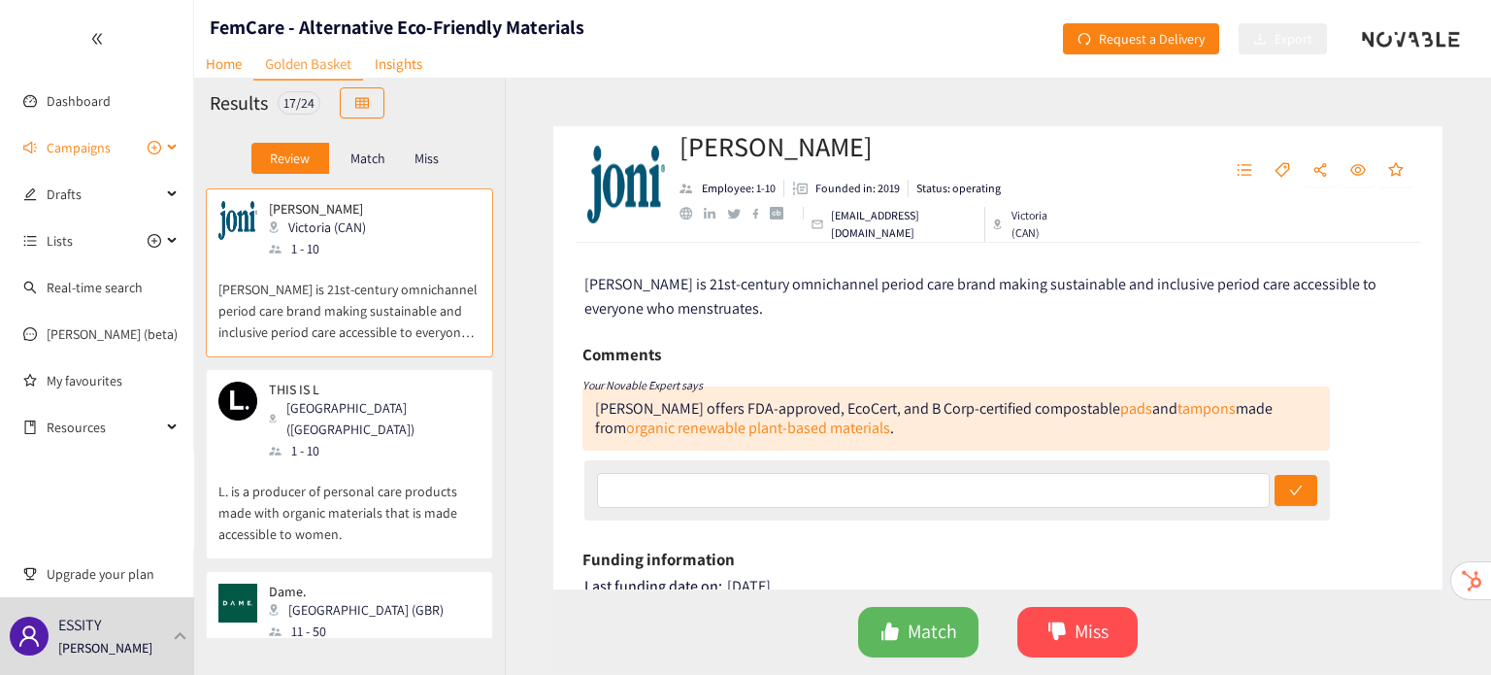
click at [75, 153] on span "Campaigns" at bounding box center [79, 147] width 64 height 39
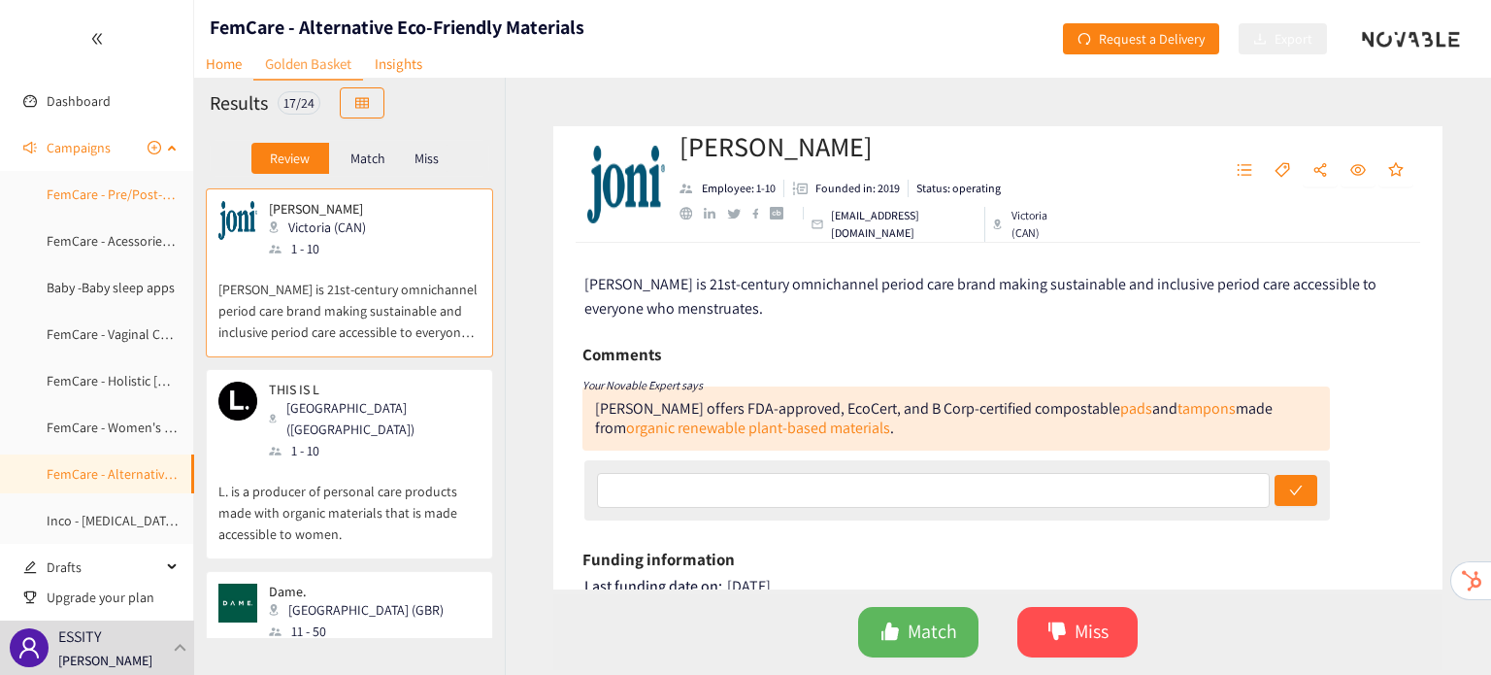
click at [90, 189] on link "FemCare - Pre/Post-[DATE] vitamin & mineral supplements" at bounding box center [215, 193] width 336 height 17
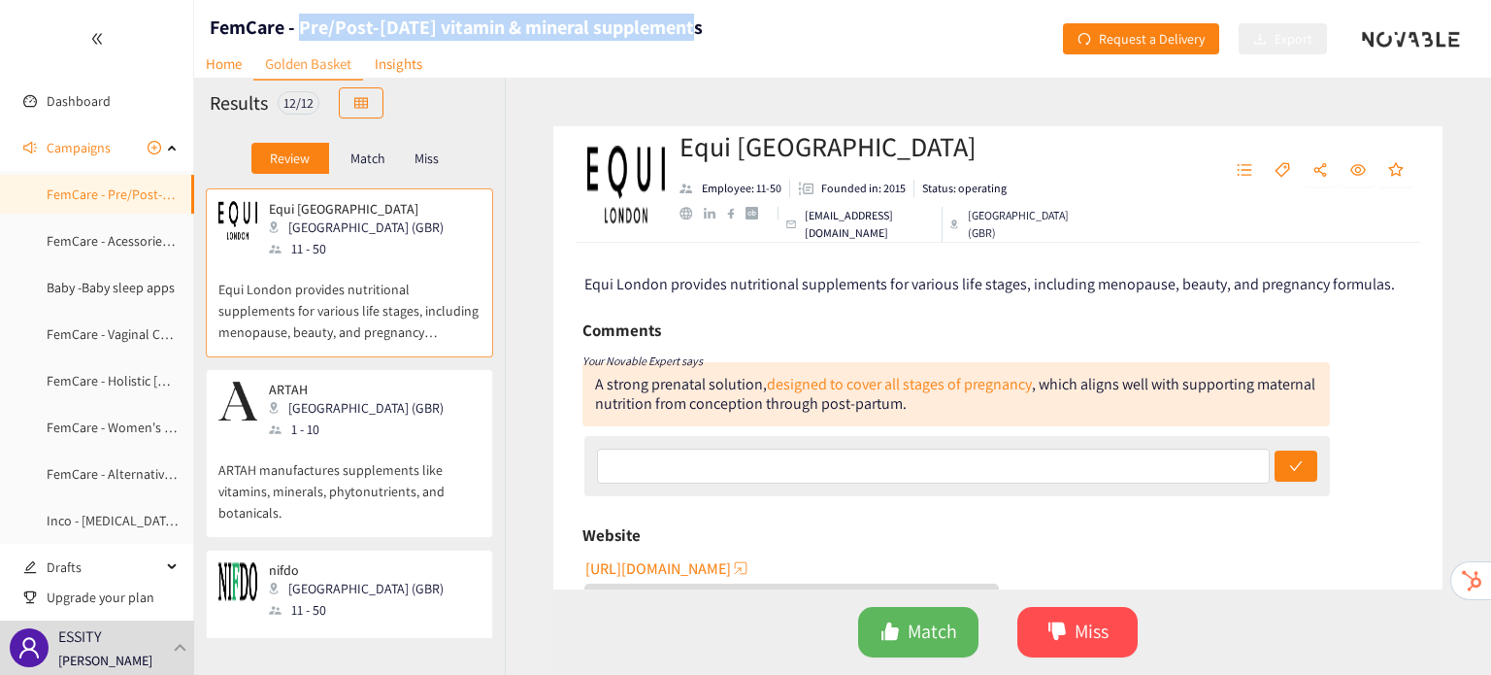
drag, startPoint x: 737, startPoint y: 15, endPoint x: 301, endPoint y: 18, distance: 435.9
click at [301, 18] on header "FemCare - Pre/Post-[DATE] vitamin & mineral supplements Home Golden Basket Insi…" at bounding box center [842, 39] width 1297 height 78
copy h1 "Pre/Post-[DATE] vitamin & mineral supplements"
click at [102, 232] on link "FemCare - Acessories for Fem Hygiene Products" at bounding box center [183, 240] width 273 height 17
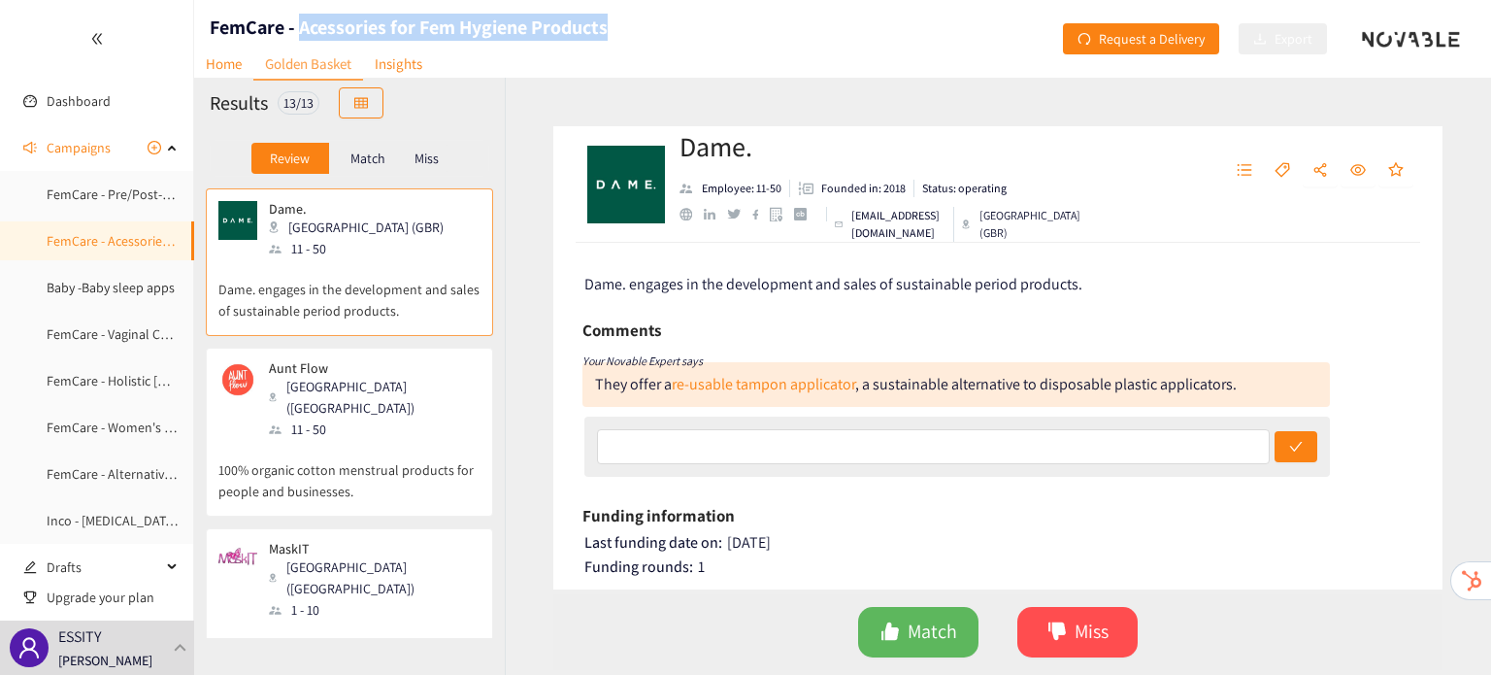
drag, startPoint x: 621, startPoint y: 21, endPoint x: 303, endPoint y: -9, distance: 319.8
click at [303, 0] on html "We value your privacy We use cookies to enhance your browsing experience, serve…" at bounding box center [745, 337] width 1491 height 675
copy h1 "Acessories for Fem Hygiene Products"
click at [69, 343] on link "FemCare - Vaginal Care Products" at bounding box center [140, 333] width 187 height 17
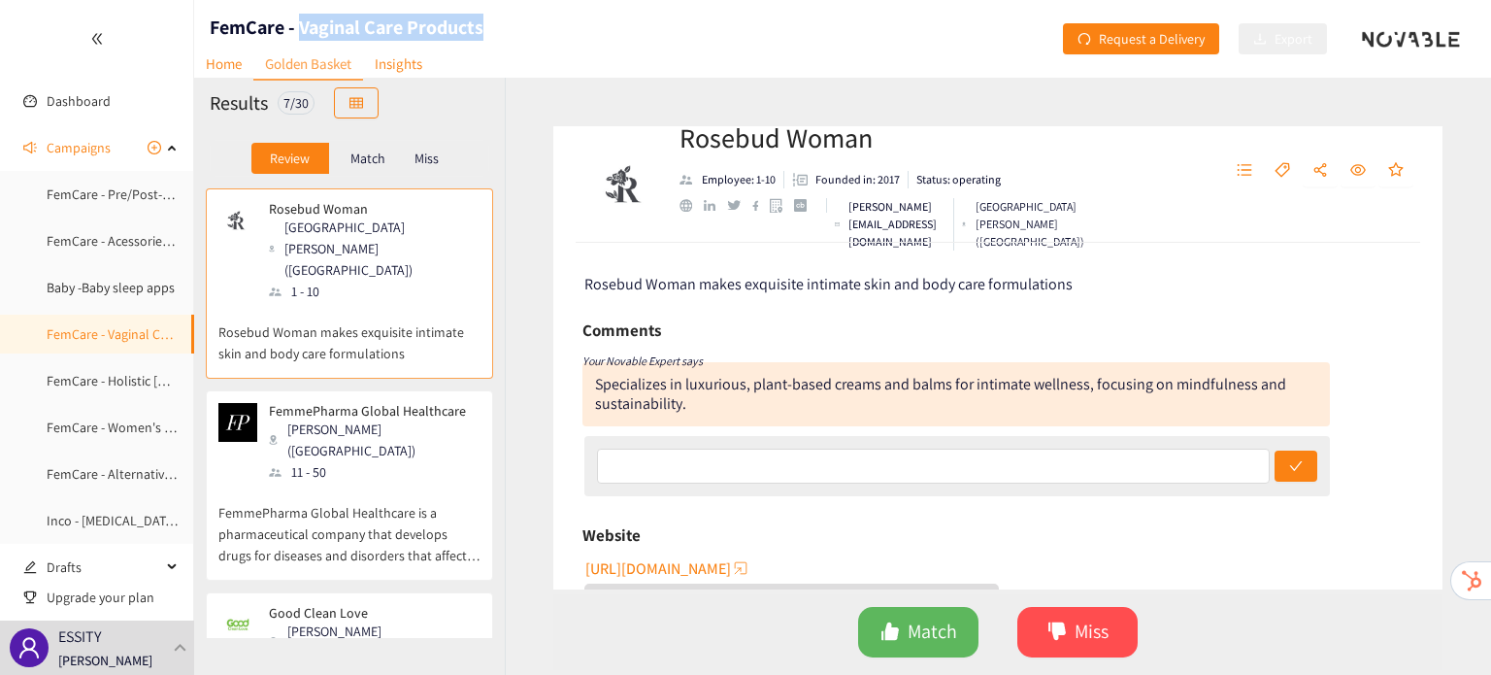
drag, startPoint x: 484, startPoint y: 21, endPoint x: 301, endPoint y: 21, distance: 183.5
click at [301, 21] on header "FemCare - Vaginal Care Products Home Golden Basket Insights Request a Delivery …" at bounding box center [842, 39] width 1297 height 78
copy h1 "Vaginal Care Products"
click at [116, 381] on link "FemCare - Holistic [DEMOGRAPHIC_DATA] eCom Platforms" at bounding box center [214, 380] width 334 height 17
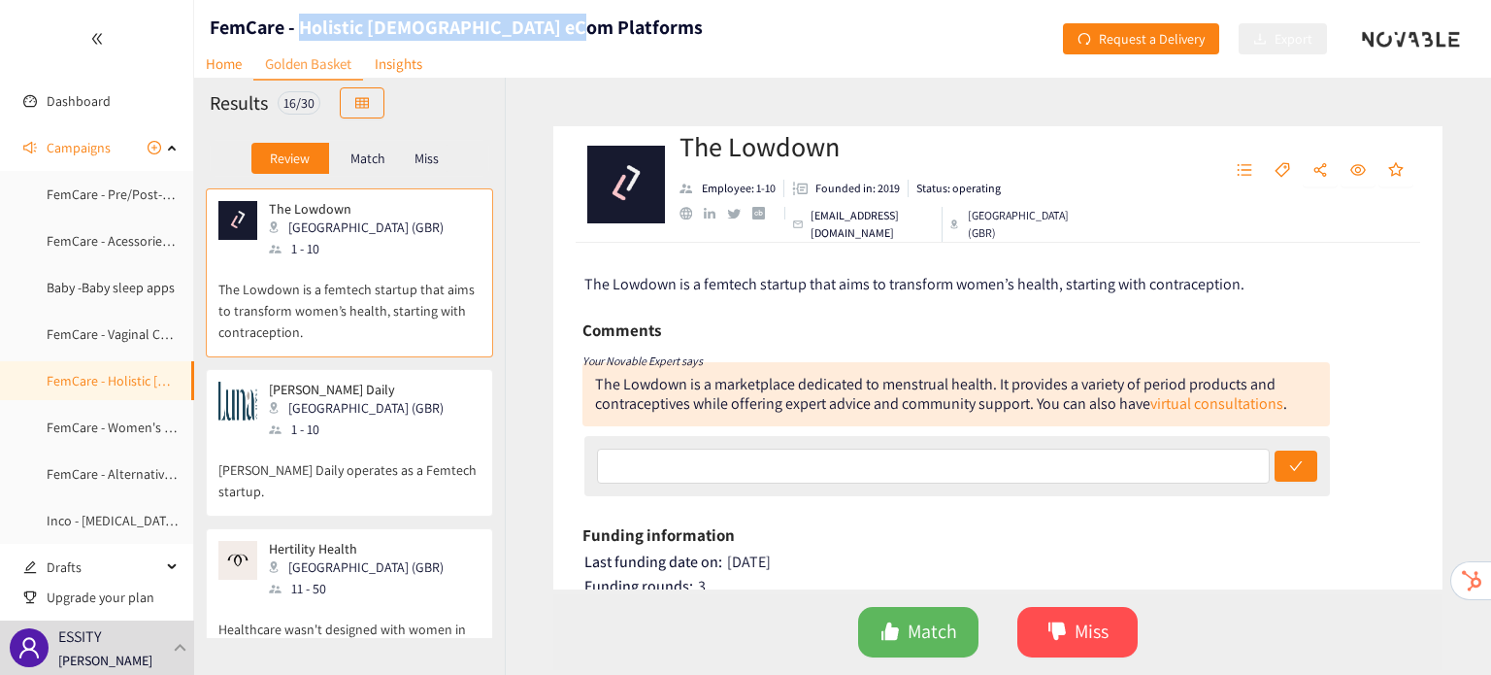
drag, startPoint x: 571, startPoint y: 27, endPoint x: 300, endPoint y: 23, distance: 270.9
click at [300, 23] on header "FemCare - Holistic [DEMOGRAPHIC_DATA] eCom Platforms Home Golden Basket Insight…" at bounding box center [842, 39] width 1297 height 78
copy h1 "Holistic [DEMOGRAPHIC_DATA] eCom Platforms"
click at [129, 420] on link "FemCare - Women's Vitamins & Minerals Supplements" at bounding box center [202, 426] width 310 height 17
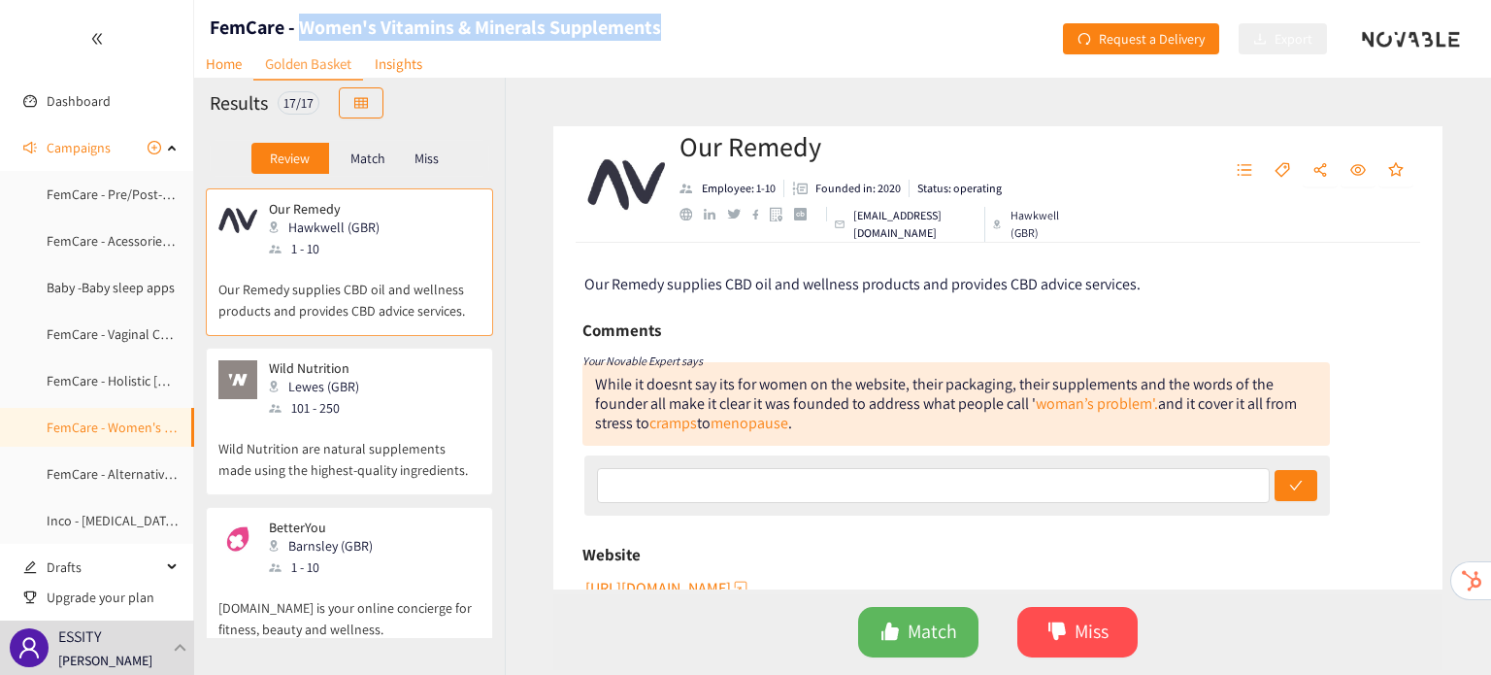
drag, startPoint x: 668, startPoint y: 30, endPoint x: 298, endPoint y: 14, distance: 370.2
click at [298, 14] on header "FemCare - Women's Vitamins & Minerals Supplements Home Golden Basket Insights R…" at bounding box center [842, 39] width 1297 height 78
copy h1 "Women's Vitamins & Minerals Supplements"
click at [96, 481] on link "FemCare - Alternative Eco-Friendly Materials" at bounding box center [173, 473] width 253 height 17
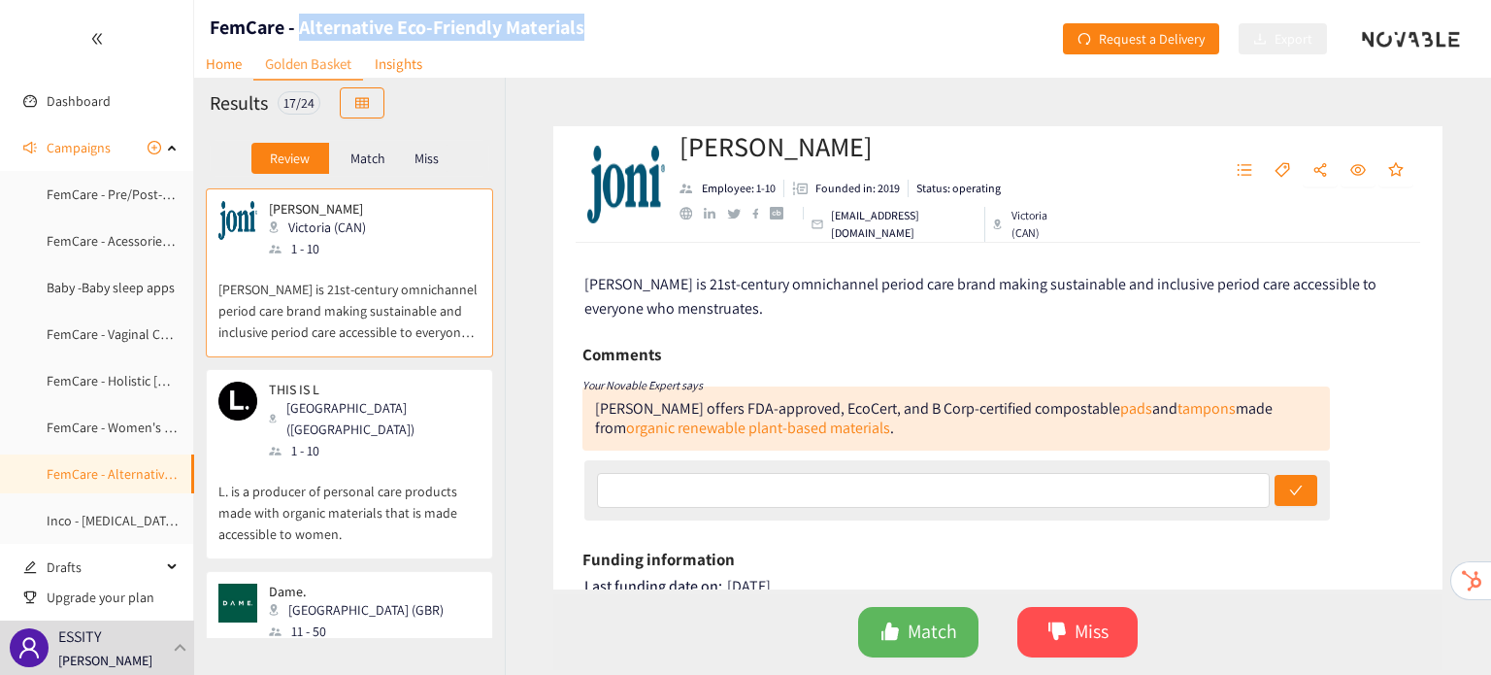
drag, startPoint x: 599, startPoint y: 22, endPoint x: 300, endPoint y: 17, distance: 299.0
click at [300, 17] on header "FemCare - Alternative Eco-Friendly Materials Home Golden Basket Insights Reques…" at bounding box center [842, 39] width 1297 height 78
copy h1 "Alternative Eco-Friendly Materials"
click at [91, 524] on link "Inco - [MEDICAL_DATA] Exercises" at bounding box center [139, 520] width 184 height 17
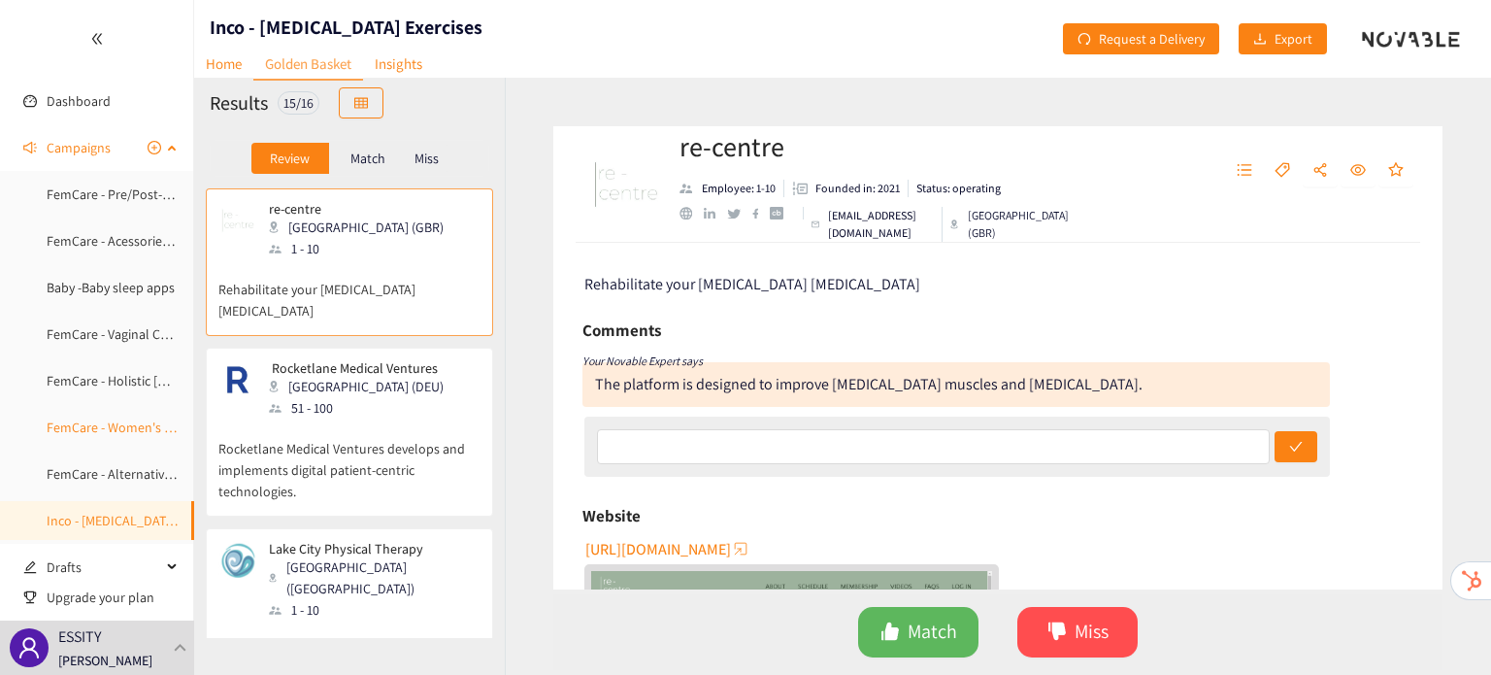
click at [107, 422] on link "FemCare - Women's Vitamins & Minerals Supplements" at bounding box center [202, 426] width 310 height 17
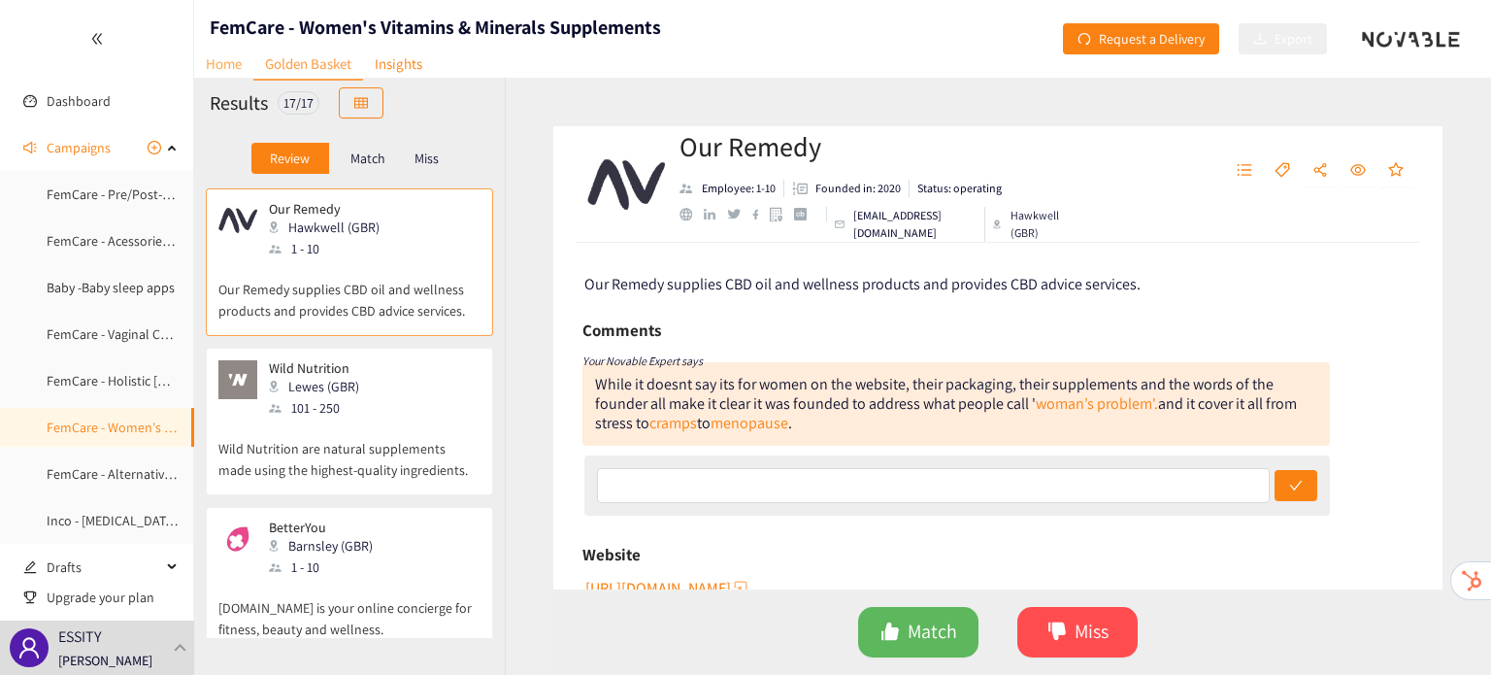
click at [232, 64] on link "Home" at bounding box center [223, 64] width 59 height 30
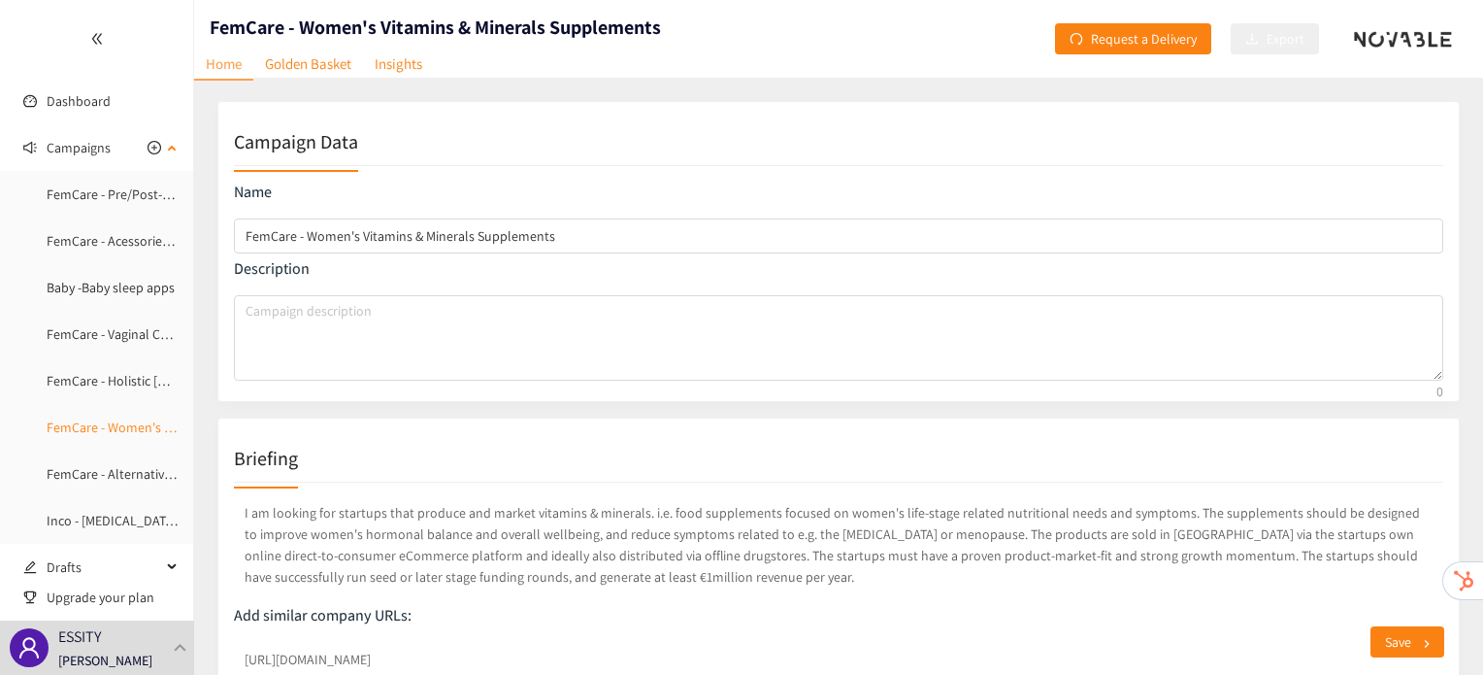
click at [116, 435] on link "FemCare - Women's Vitamins & Minerals Supplements" at bounding box center [202, 426] width 310 height 17
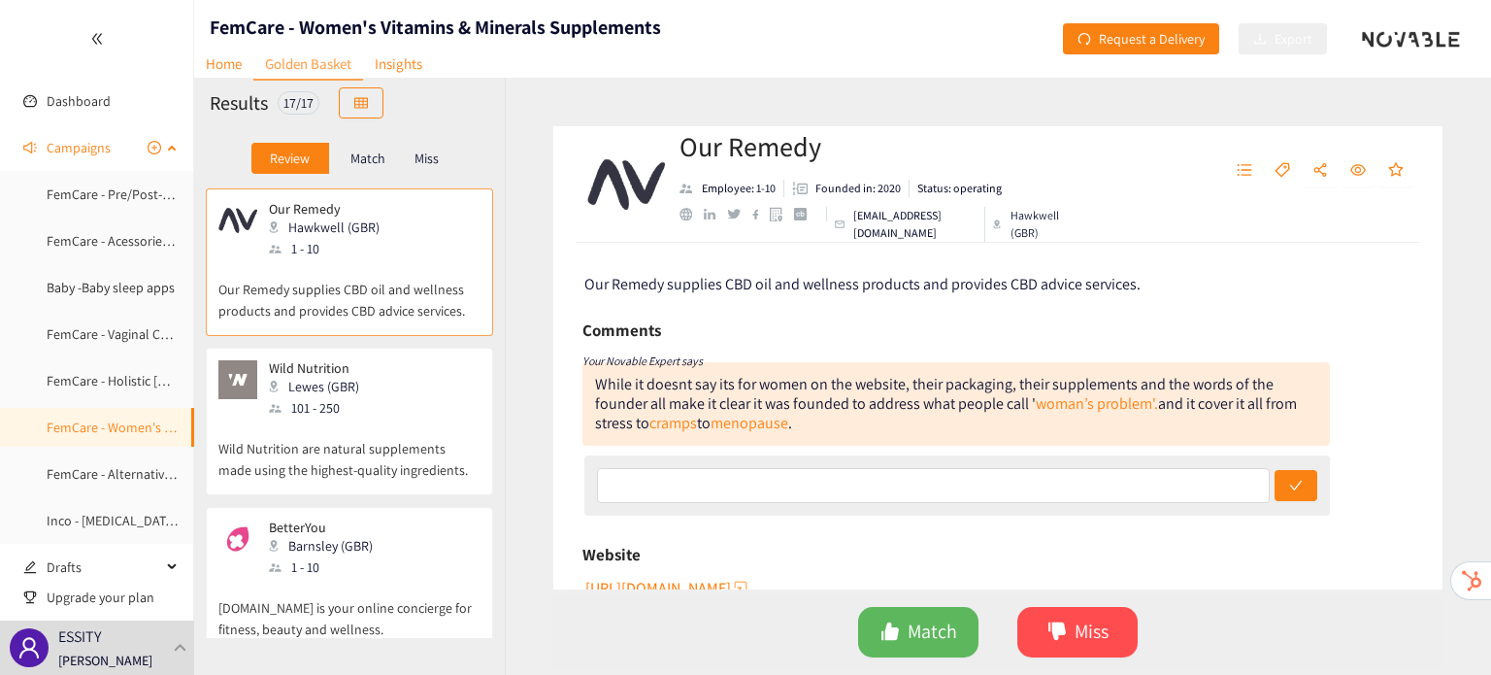
click at [116, 357] on ul "FemCare - Pre/Post-[DATE] vitamin & mineral supplements FemCare - Acessories fo…" at bounding box center [96, 357] width 193 height 365
click at [117, 373] on link "FemCare - Holistic [DEMOGRAPHIC_DATA] eCom Platforms" at bounding box center [214, 380] width 334 height 17
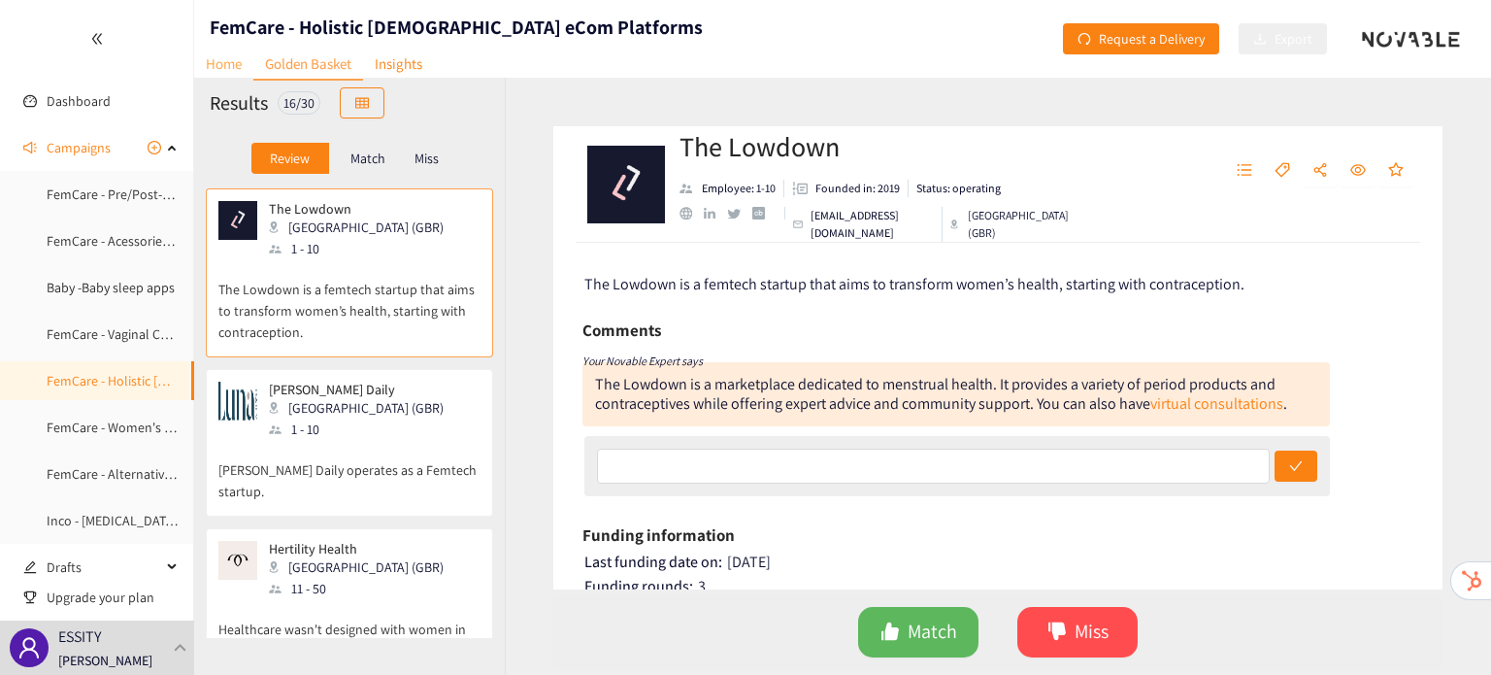
click at [232, 65] on link "Home" at bounding box center [223, 64] width 59 height 30
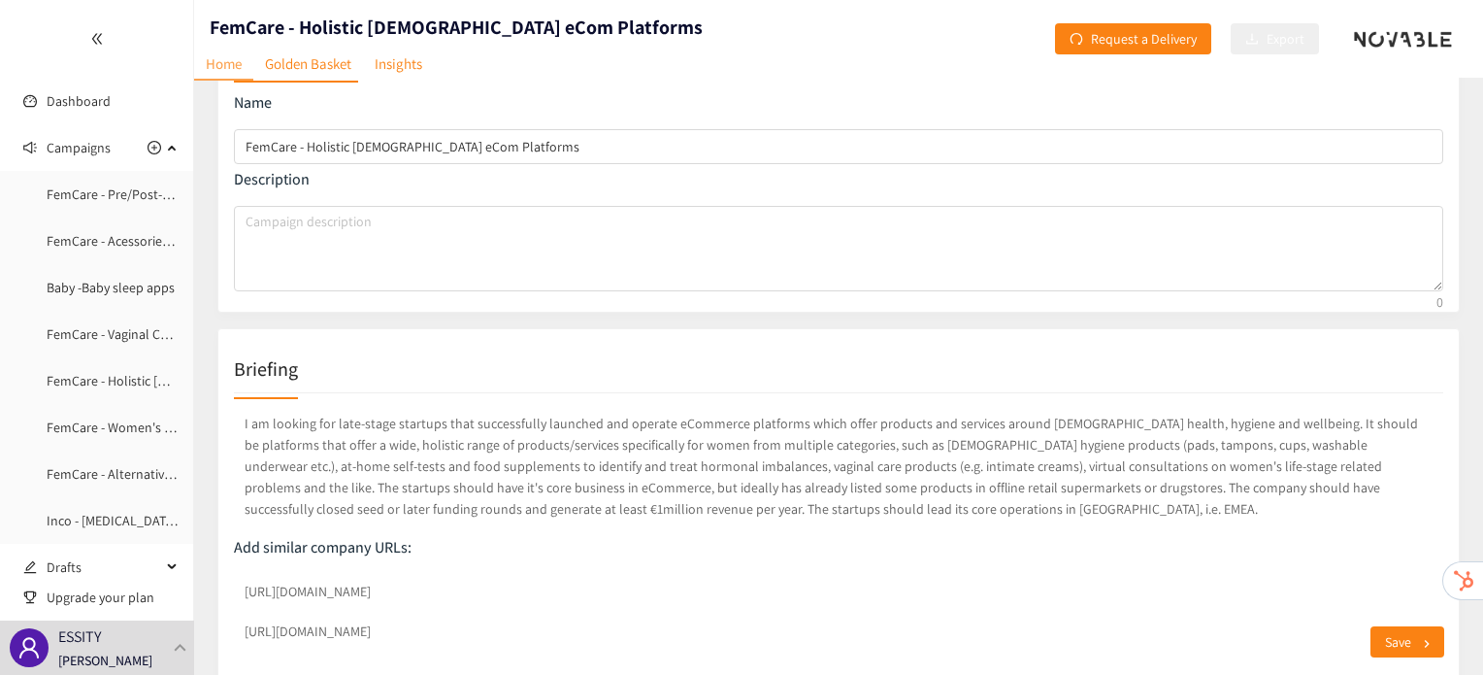
scroll to position [89, 0]
